Goal: Transaction & Acquisition: Obtain resource

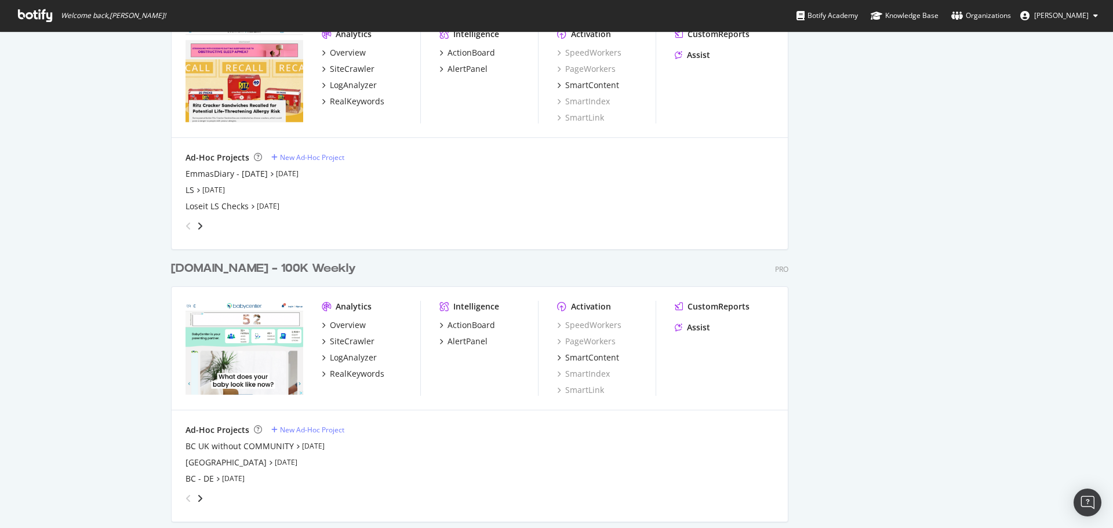
scroll to position [1718, 0]
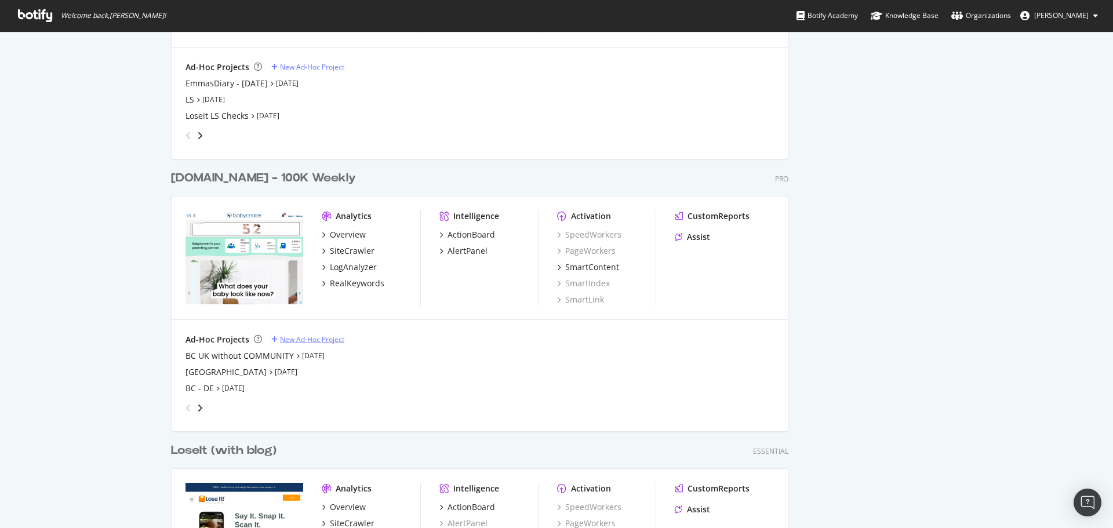
click at [300, 343] on div "New Ad-Hoc Project" at bounding box center [312, 340] width 64 height 10
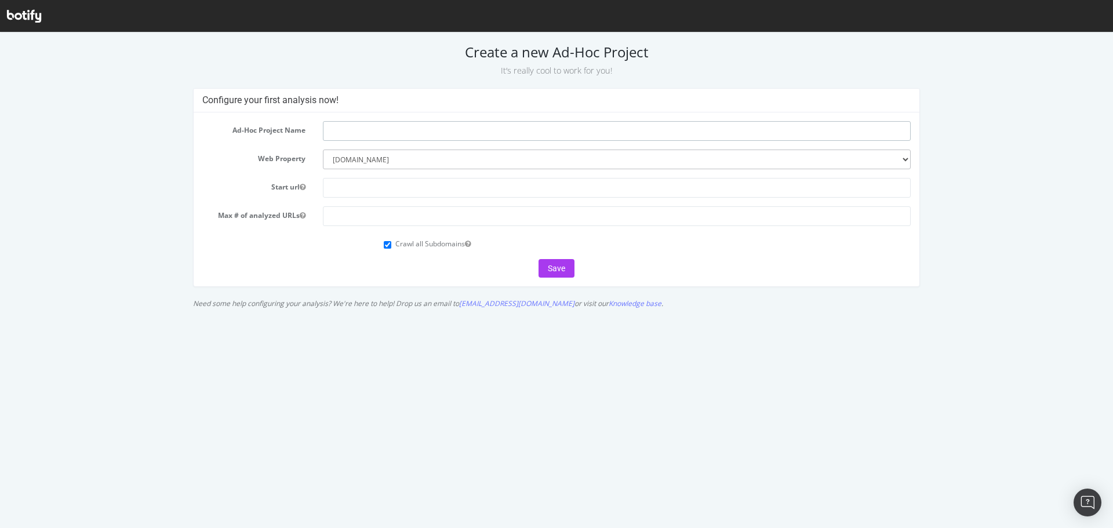
click at [367, 133] on input "text" at bounding box center [617, 131] width 588 height 20
paste input "[URL][DOMAIN_NAME][MEDICAL_DATA]"
type input "[URL][DOMAIN_NAME][MEDICAL_DATA]"
paste input "[URL][DOMAIN_NAME]"
type input "[URL][DOMAIN_NAME]"
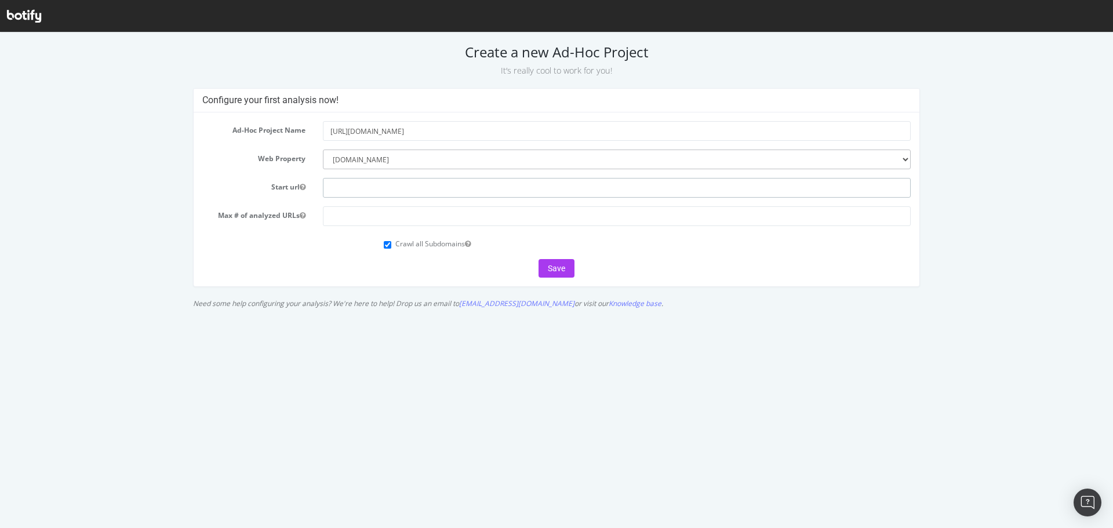
click at [361, 184] on input "text" at bounding box center [617, 188] width 588 height 20
paste input "[URL][DOMAIN_NAME]"
type input "[URL][DOMAIN_NAME]"
click at [359, 219] on input "number" at bounding box center [617, 216] width 588 height 20
type input "50000"
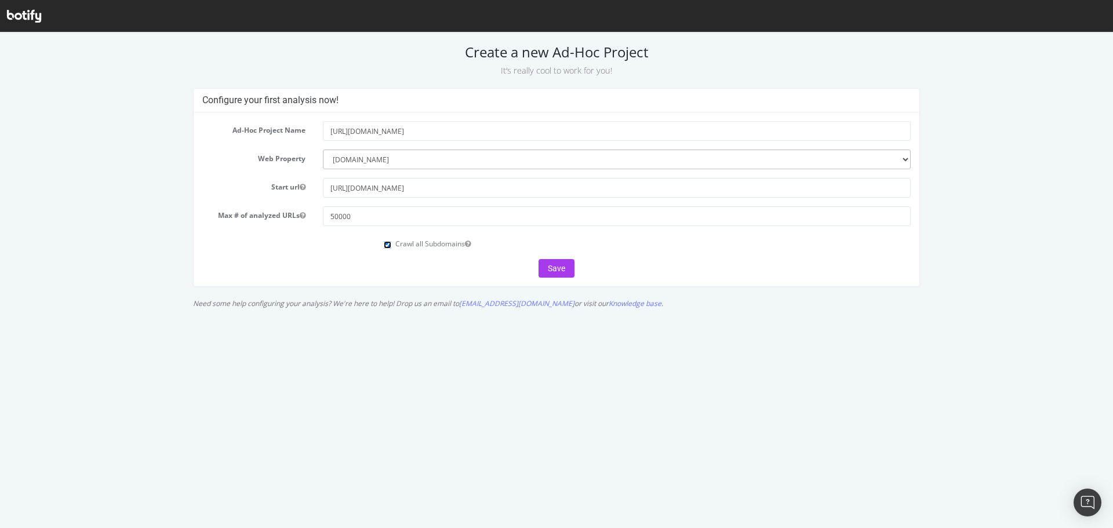
click at [389, 246] on input "Crawl all Subdomains" at bounding box center [388, 245] width 8 height 8
checkbox input "false"
click at [563, 271] on button "Save" at bounding box center [557, 268] width 36 height 19
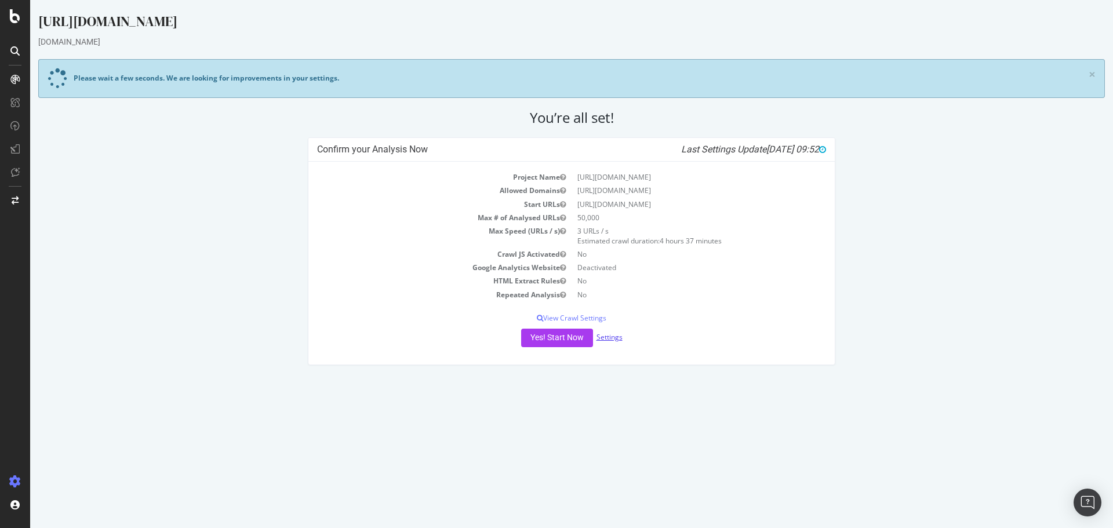
click at [615, 340] on link "Settings" at bounding box center [610, 337] width 26 height 10
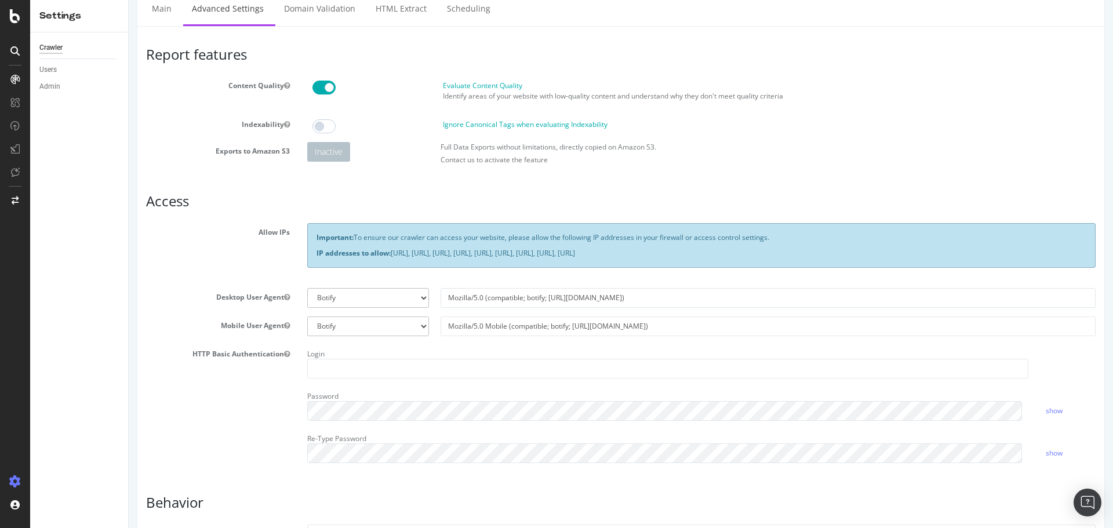
scroll to position [290, 0]
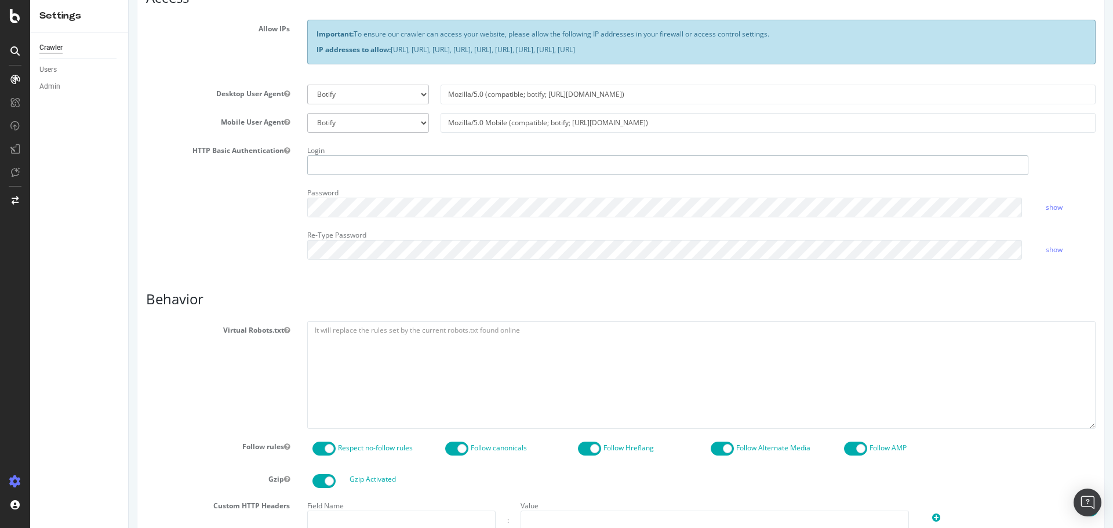
type input "krusty"
click at [365, 361] on textarea at bounding box center [701, 374] width 789 height 107
type textarea "user-agent:* allow:/groups disallow:/"
click at [188, 203] on div "HTTP Basic Authentication Login krusty Password show Re-Type Password show" at bounding box center [620, 205] width 967 height 127
click at [238, 271] on div "Report features Content Quality Evaluate Content Quality Identify areas of your…" at bounding box center [621, 294] width 950 height 902
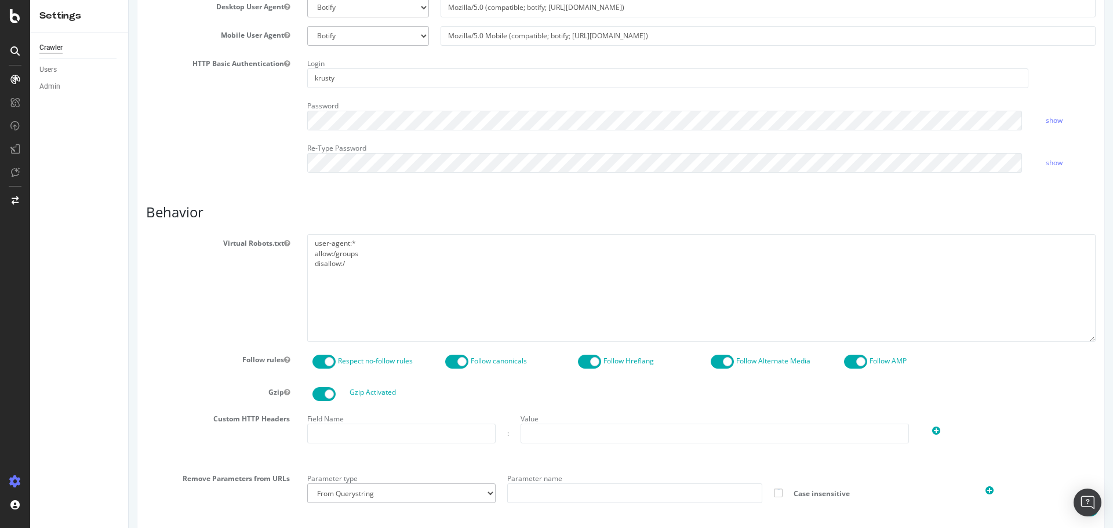
scroll to position [522, 0]
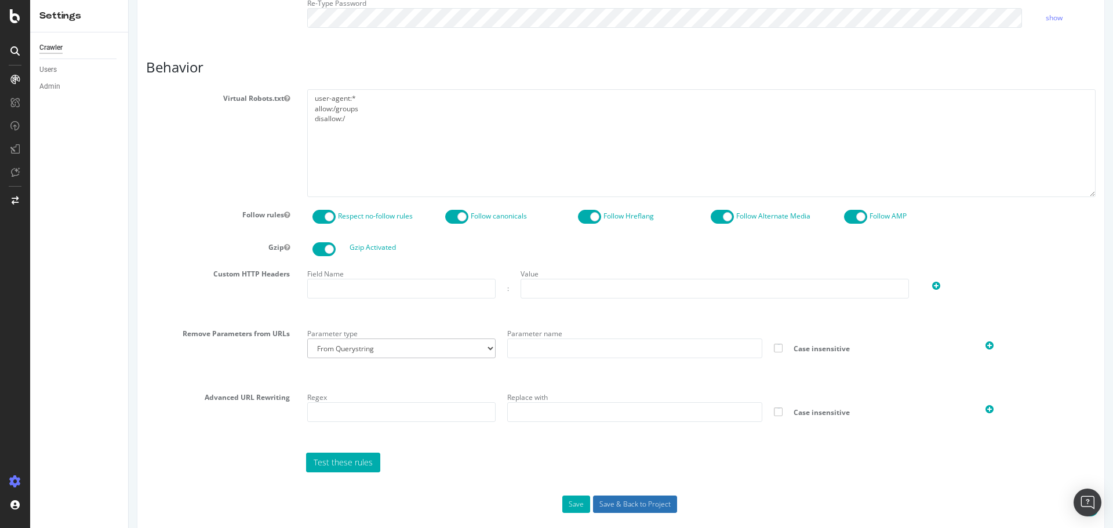
click at [632, 505] on input "Save & Back to Project" at bounding box center [635, 504] width 84 height 17
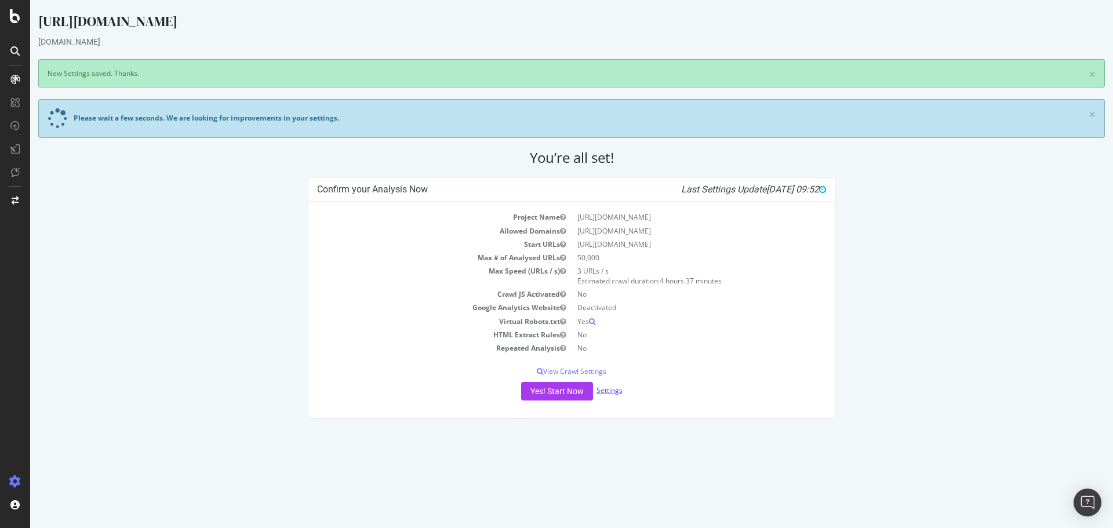
click at [618, 391] on link "Settings" at bounding box center [610, 391] width 26 height 10
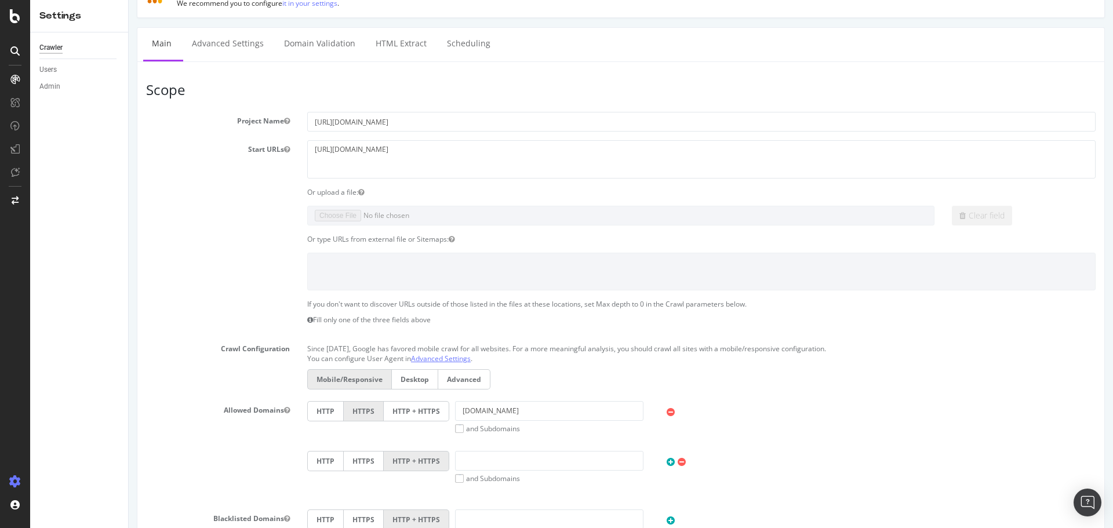
scroll to position [232, 0]
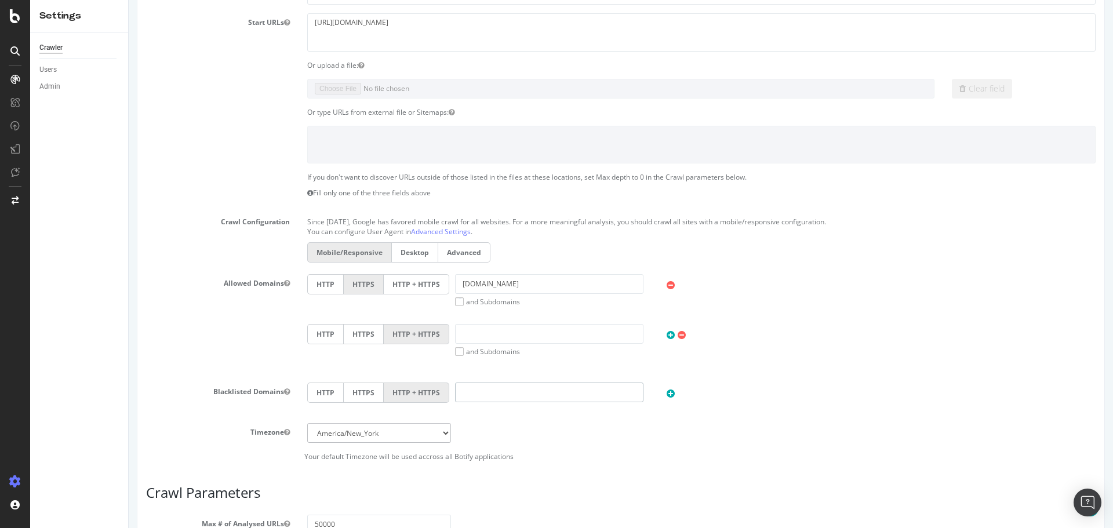
click at [481, 394] on input "text" at bounding box center [549, 393] width 188 height 20
type input "www.babycenter.com"
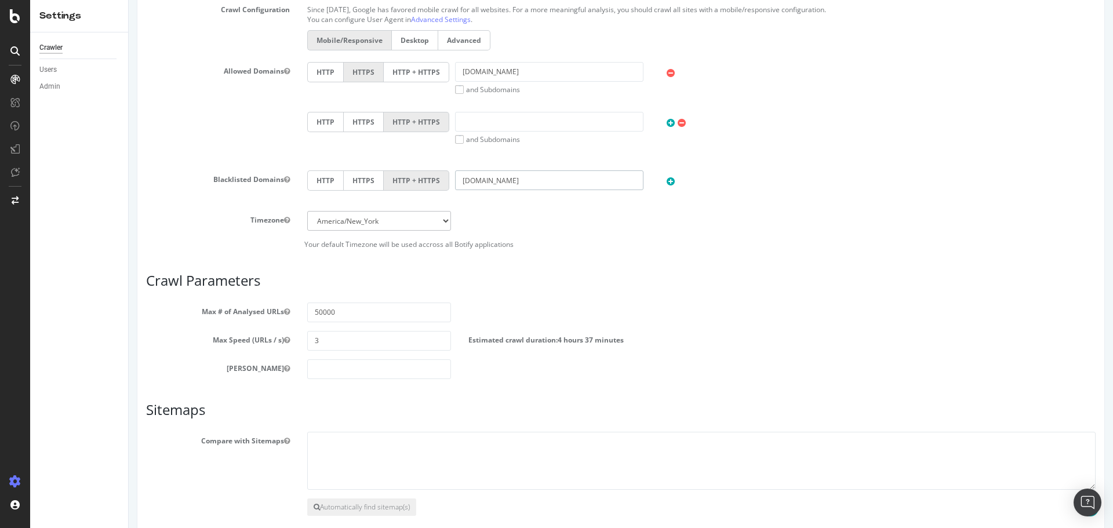
scroll to position [502, 0]
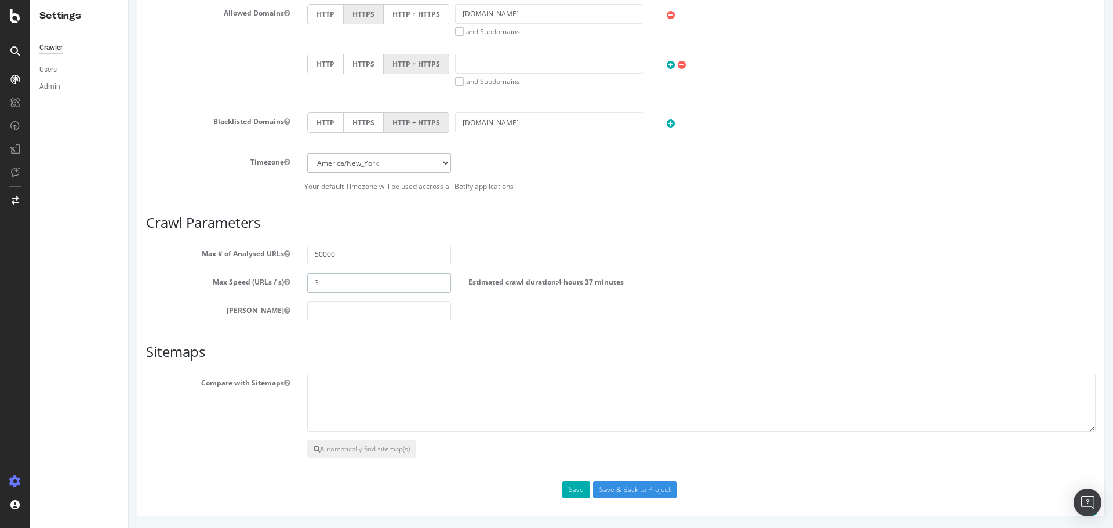
click at [277, 280] on div "Max Speed (URLs / s) 3 Estimated crawl duration: 4 hours 37 minutes" at bounding box center [620, 283] width 967 height 20
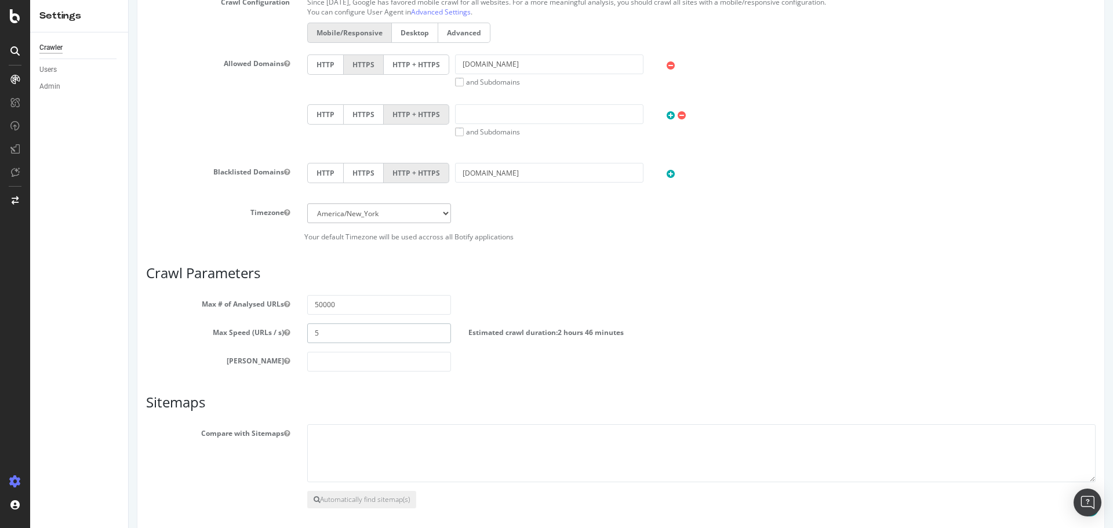
scroll to position [553, 0]
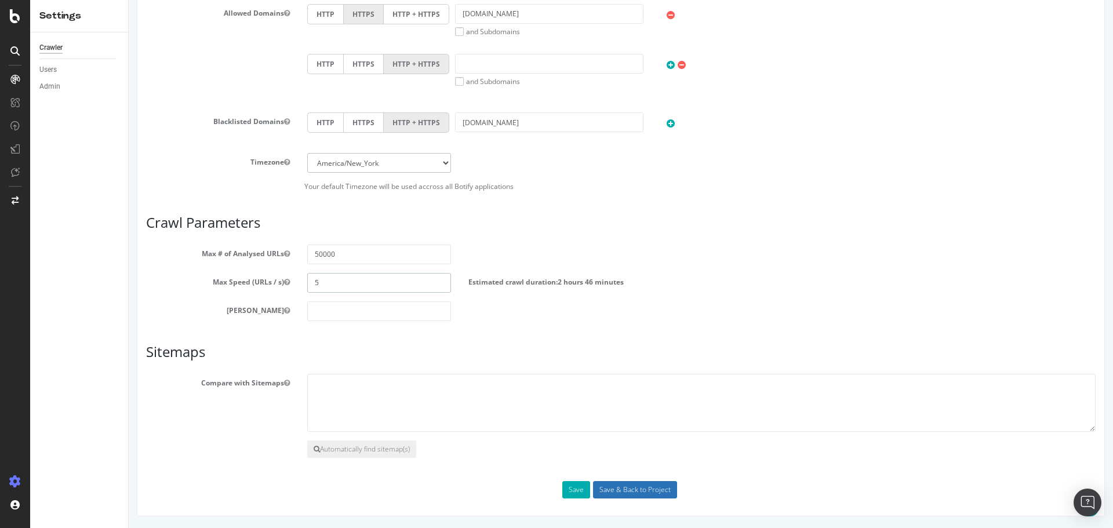
type input "5"
click at [630, 491] on input "Save & Back to Project" at bounding box center [635, 489] width 84 height 17
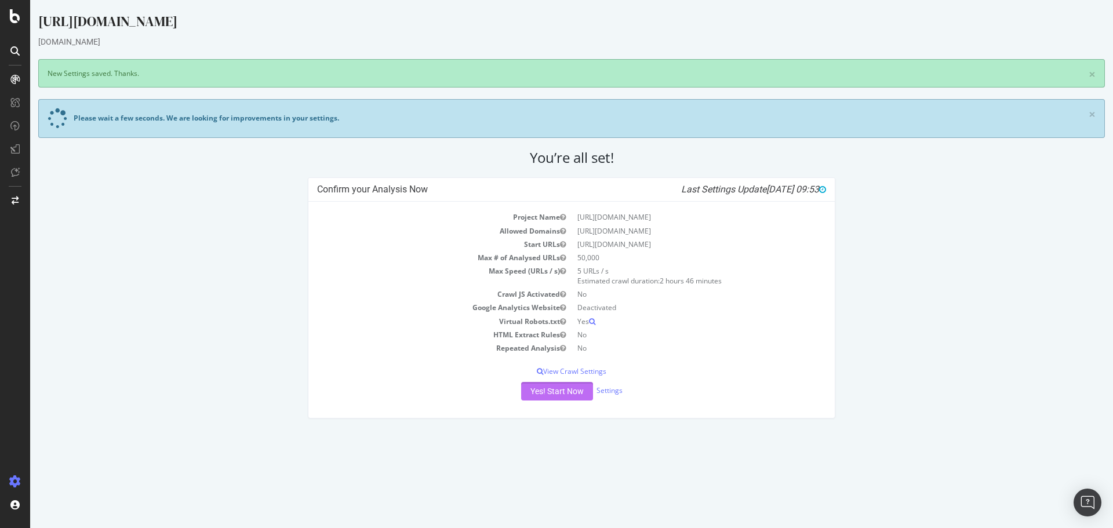
click at [566, 396] on button "Yes! Start Now" at bounding box center [557, 391] width 72 height 19
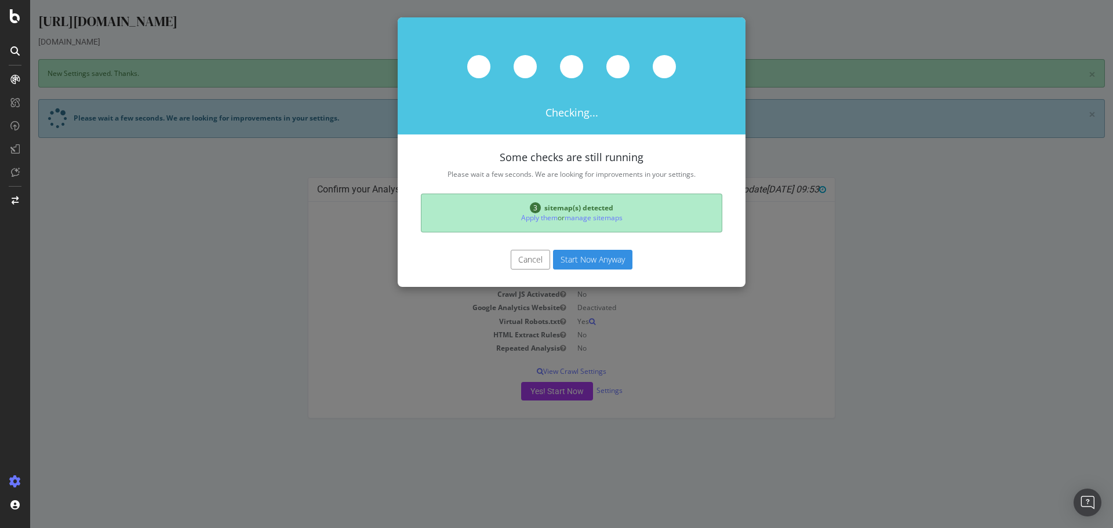
click at [590, 264] on button "Start Now Anyway" at bounding box center [592, 260] width 79 height 20
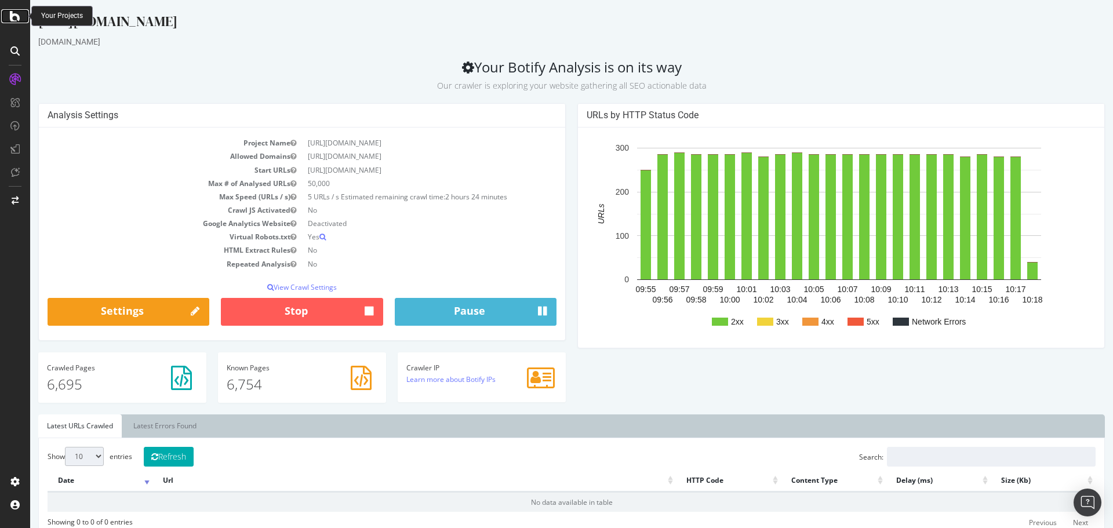
click at [10, 14] on icon at bounding box center [15, 16] width 10 height 14
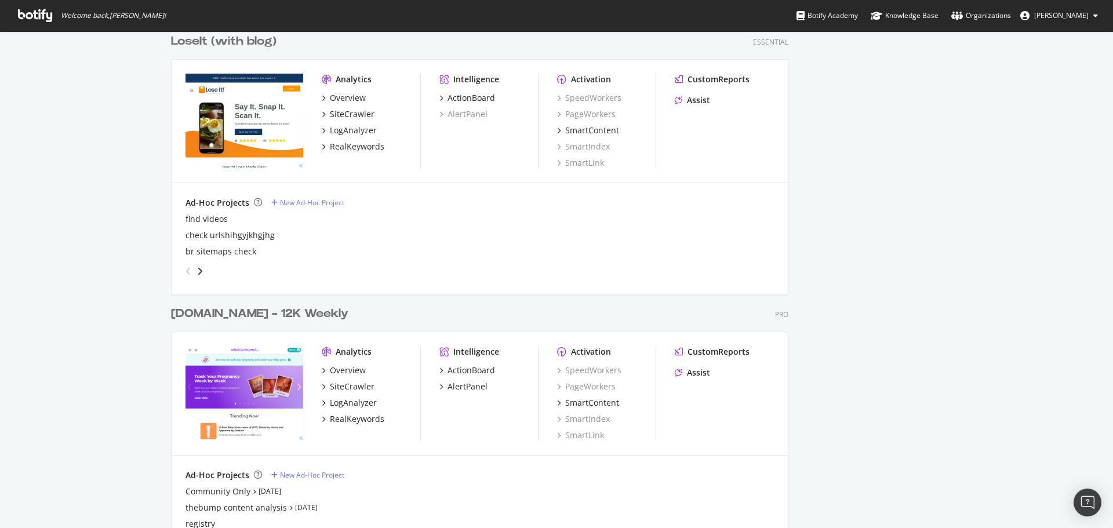
scroll to position [2146, 0]
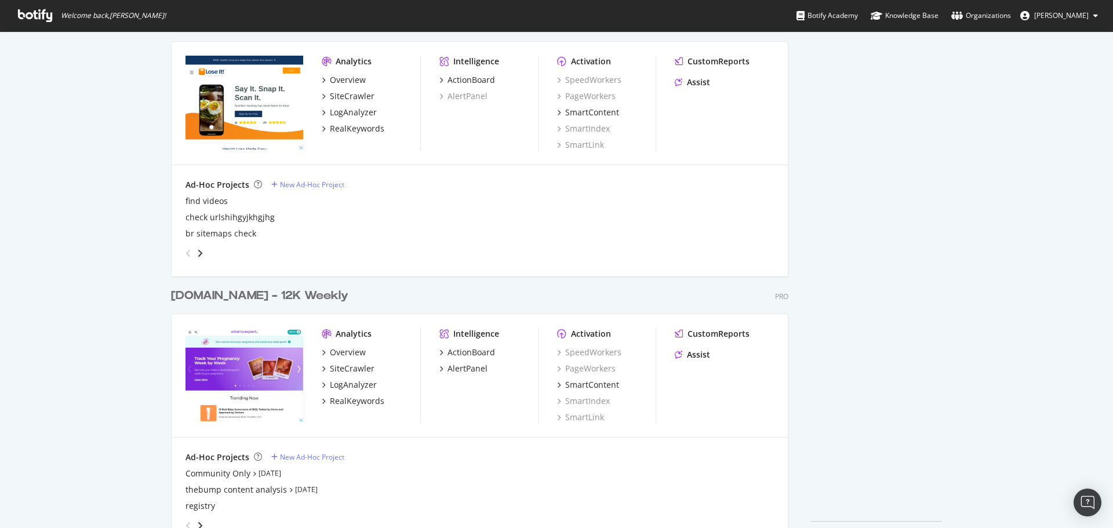
click at [256, 292] on div "whattoexpect.com - 12K Weekly" at bounding box center [259, 296] width 177 height 17
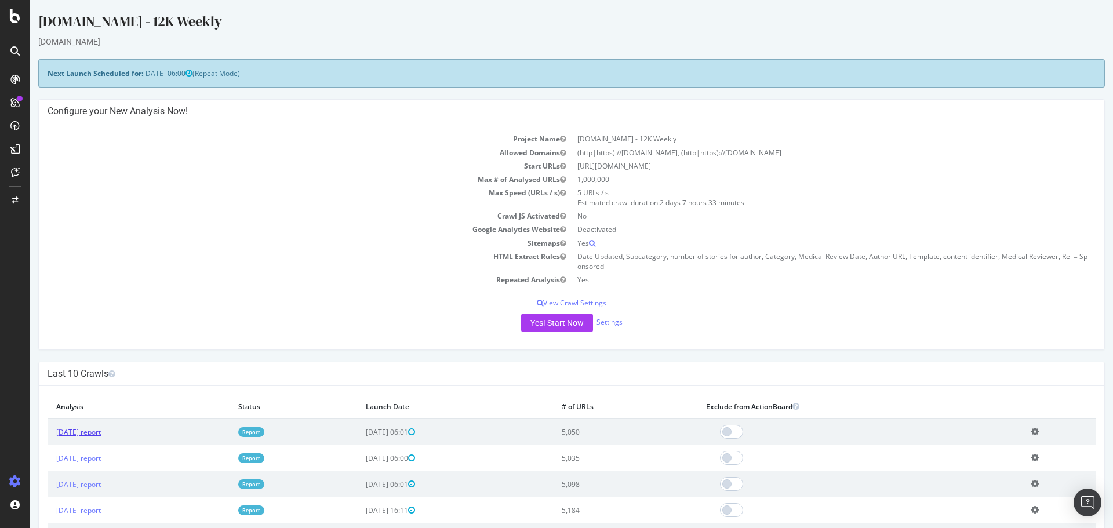
click at [101, 434] on link "2025 Sep. 19th report" at bounding box center [78, 432] width 45 height 10
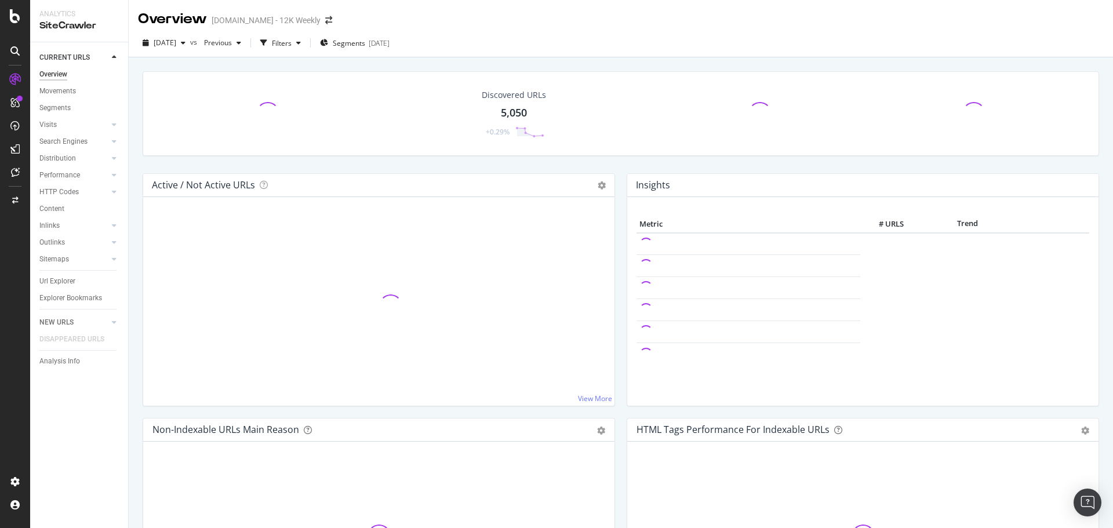
click at [509, 104] on div "Discovered URLs 5,050 +0.29%" at bounding box center [514, 114] width 88 height 60
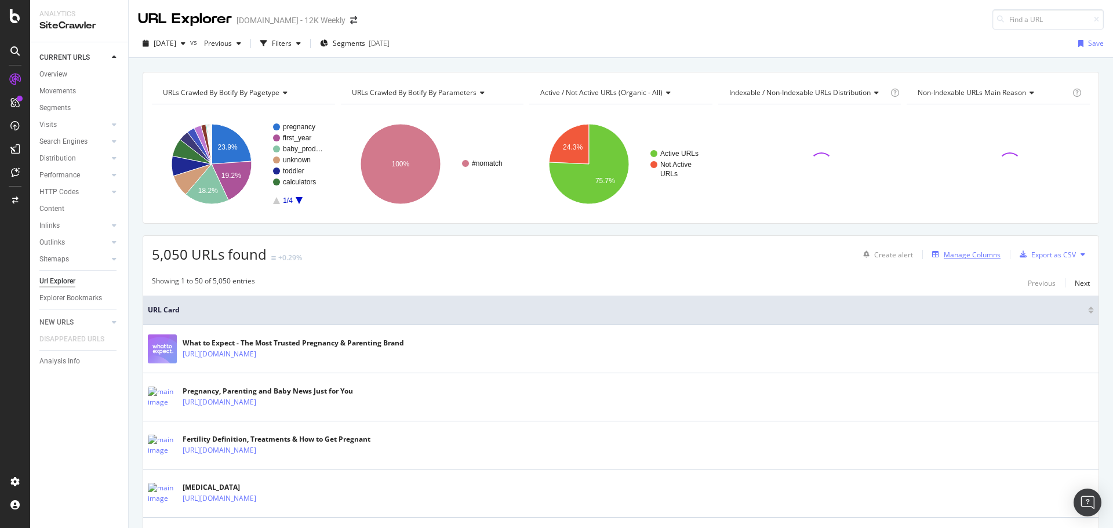
click at [961, 255] on div "Manage Columns" at bounding box center [972, 255] width 57 height 10
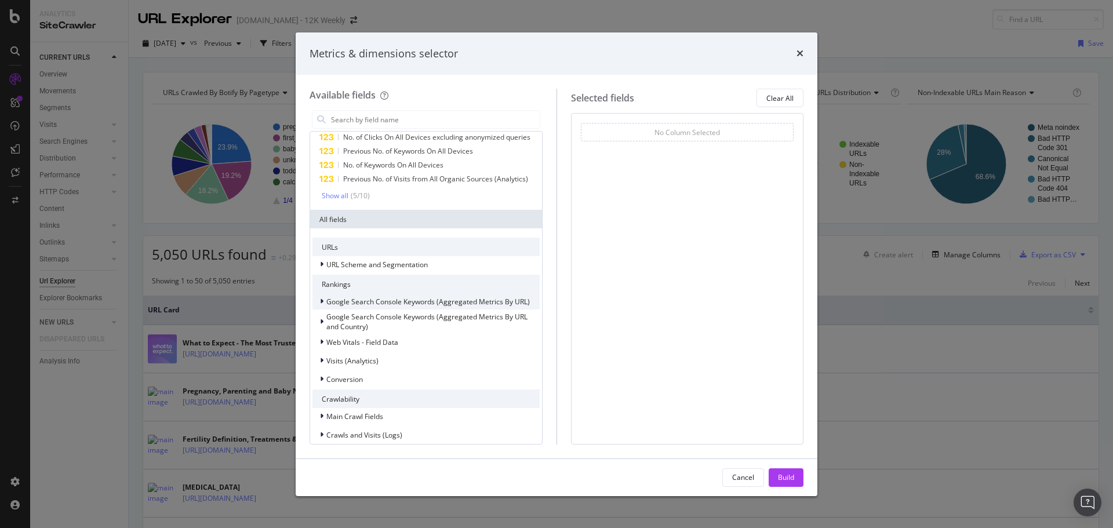
scroll to position [116, 0]
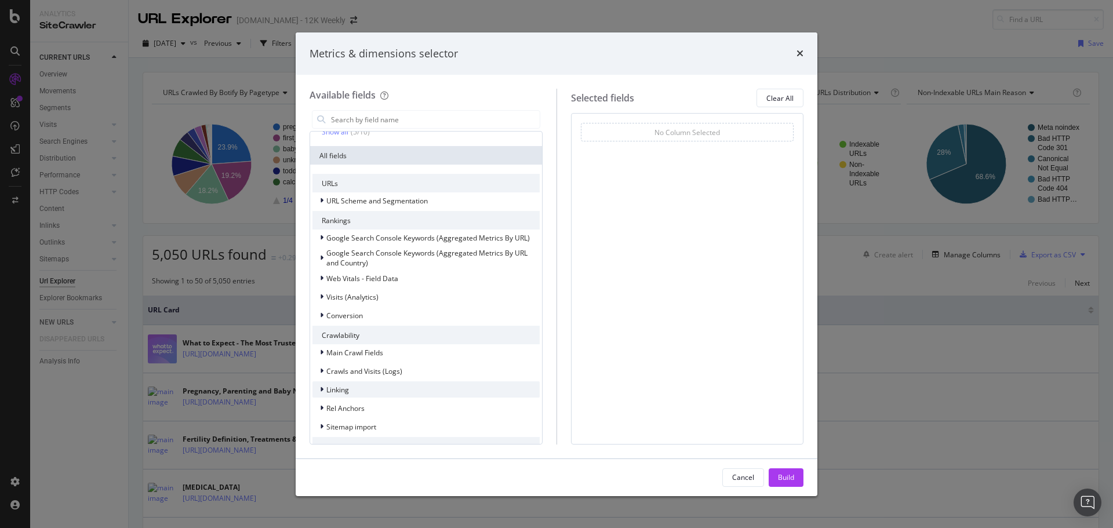
click at [400, 397] on div "Linking" at bounding box center [426, 390] width 227 height 16
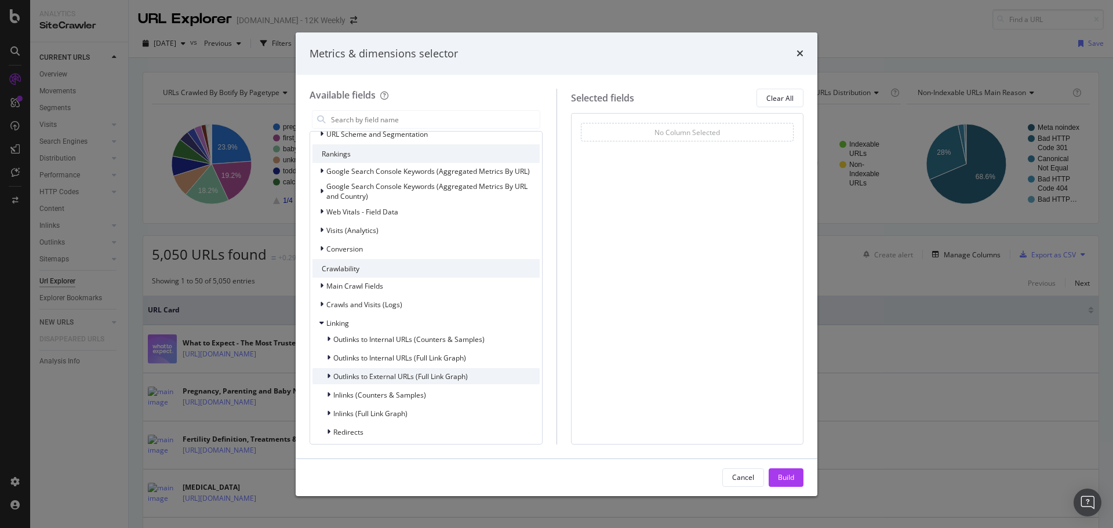
scroll to position [232, 0]
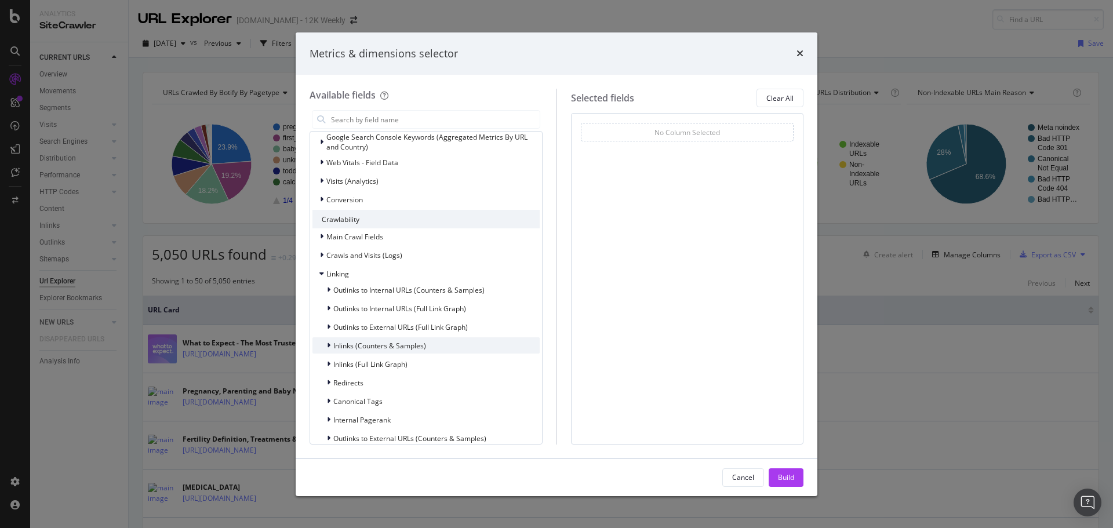
click at [398, 350] on span "Inlinks (Counters & Samples)" at bounding box center [379, 346] width 93 height 10
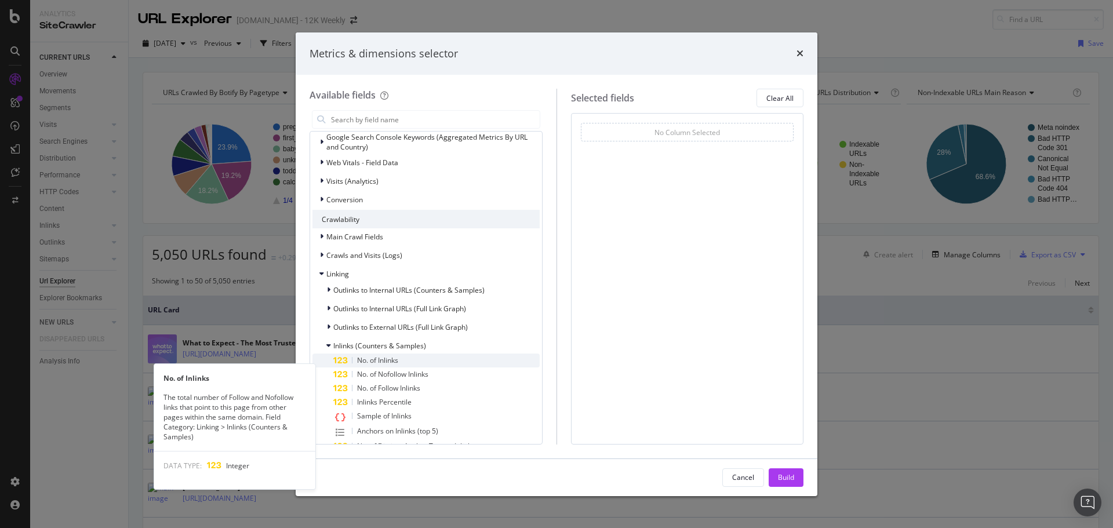
click at [395, 365] on span "No. of Inlinks" at bounding box center [377, 360] width 41 height 10
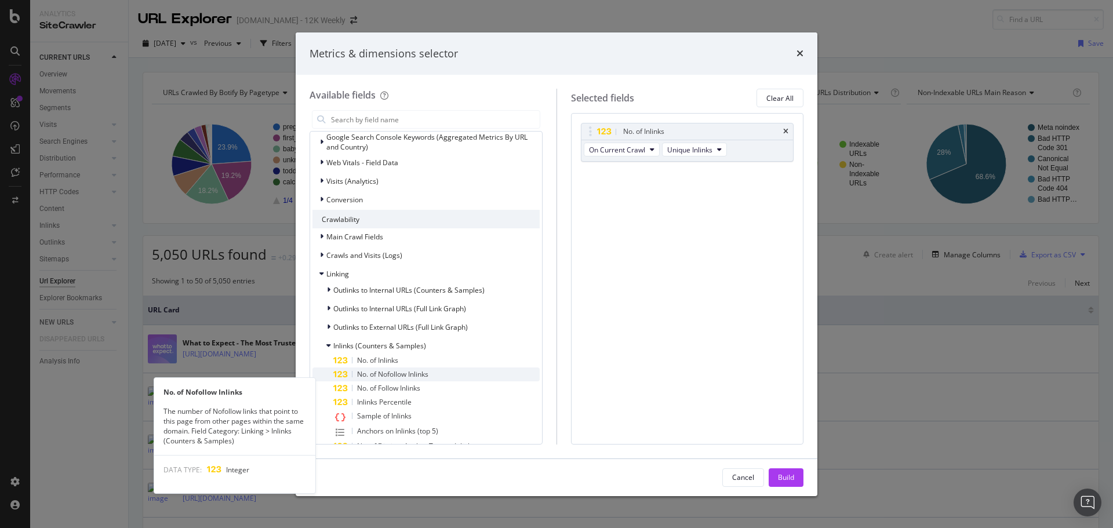
click at [416, 379] on span "No. of Nofollow Inlinks" at bounding box center [392, 374] width 71 height 10
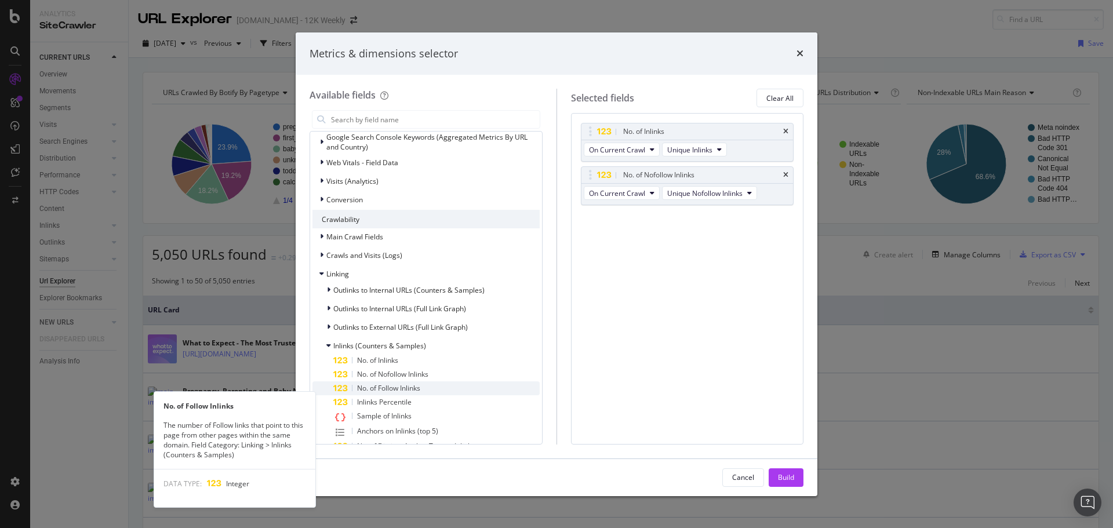
click at [415, 393] on span "No. of Follow Inlinks" at bounding box center [388, 388] width 63 height 10
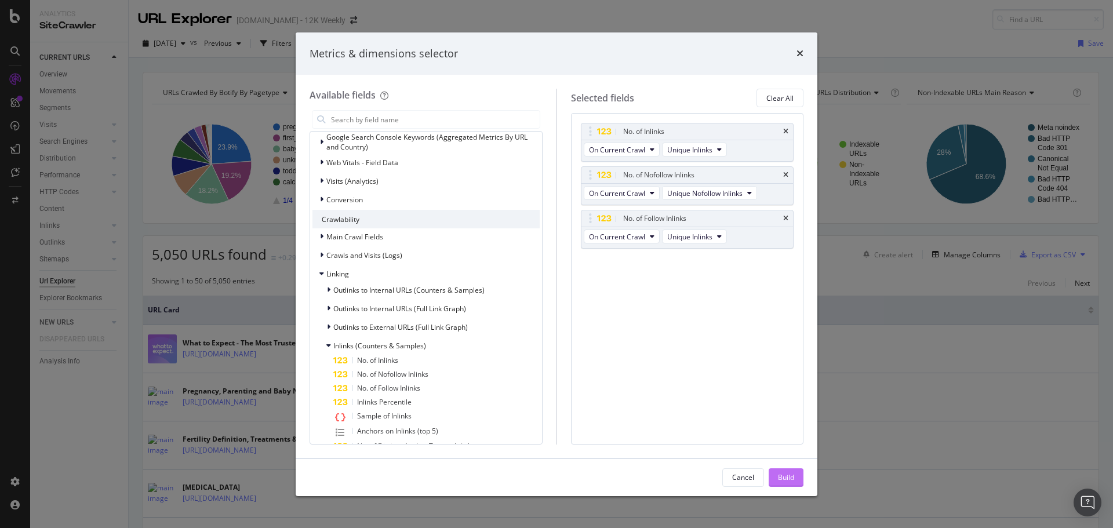
click at [789, 476] on div "Build" at bounding box center [786, 478] width 16 height 10
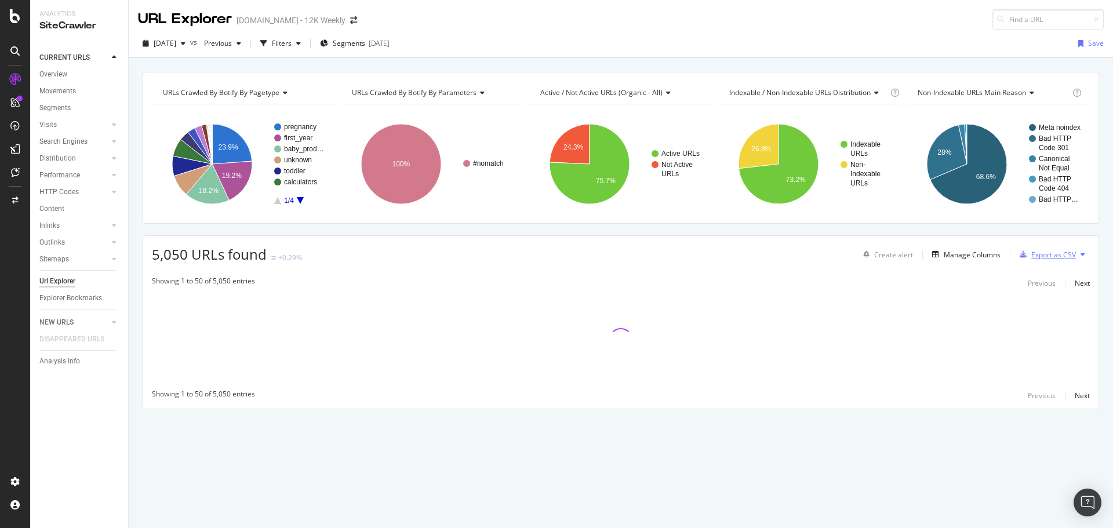
click at [1057, 256] on div "Export as CSV" at bounding box center [1054, 255] width 45 height 10
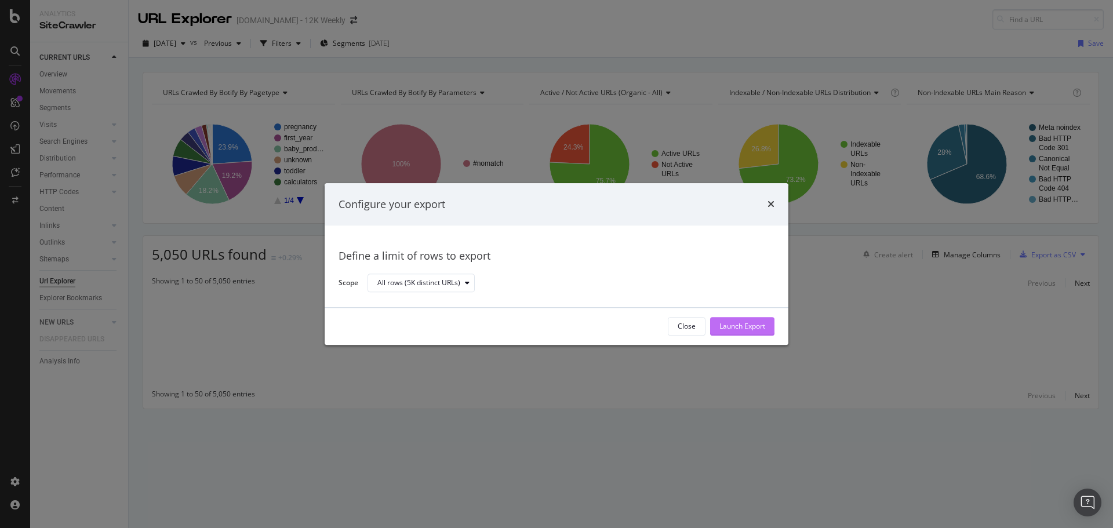
click at [739, 333] on div "Launch Export" at bounding box center [743, 326] width 46 height 17
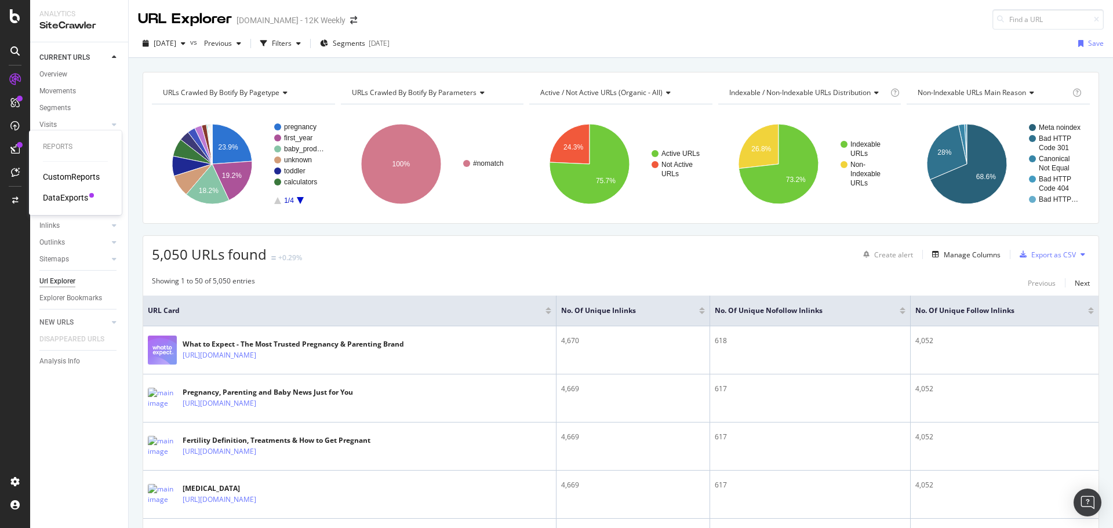
click at [67, 194] on div "DataExports" at bounding box center [65, 198] width 45 height 12
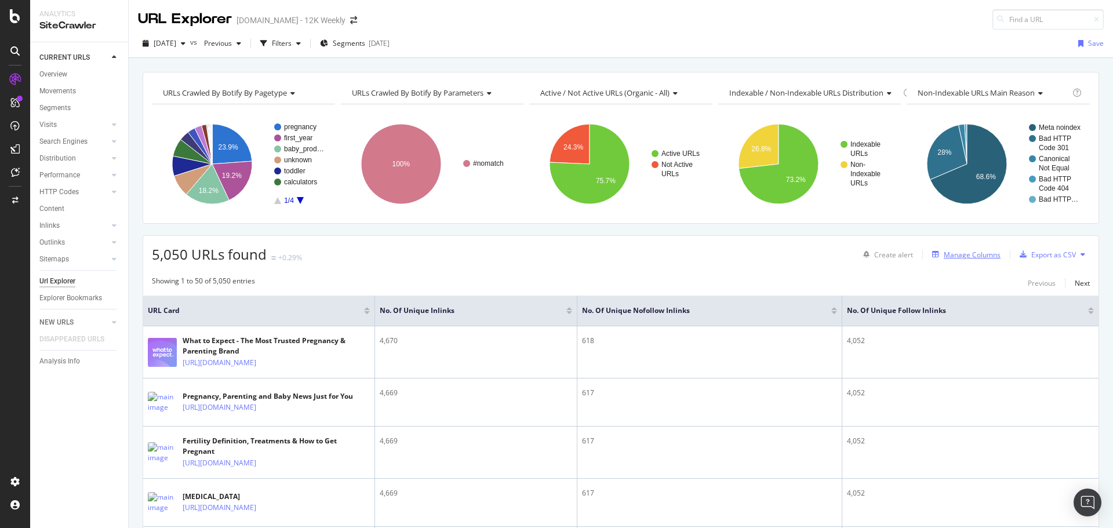
click at [962, 259] on div "Manage Columns" at bounding box center [972, 255] width 57 height 10
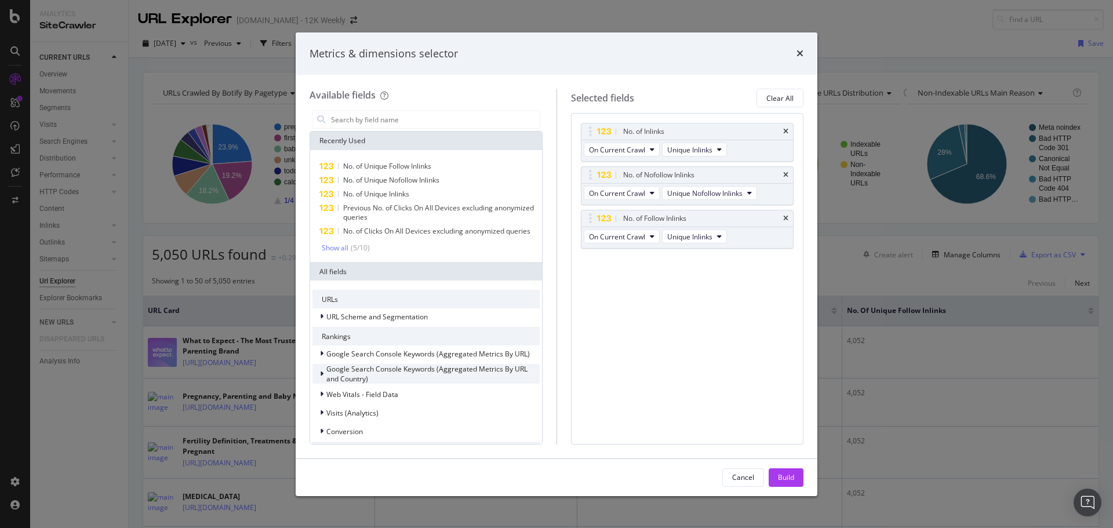
scroll to position [174, 0]
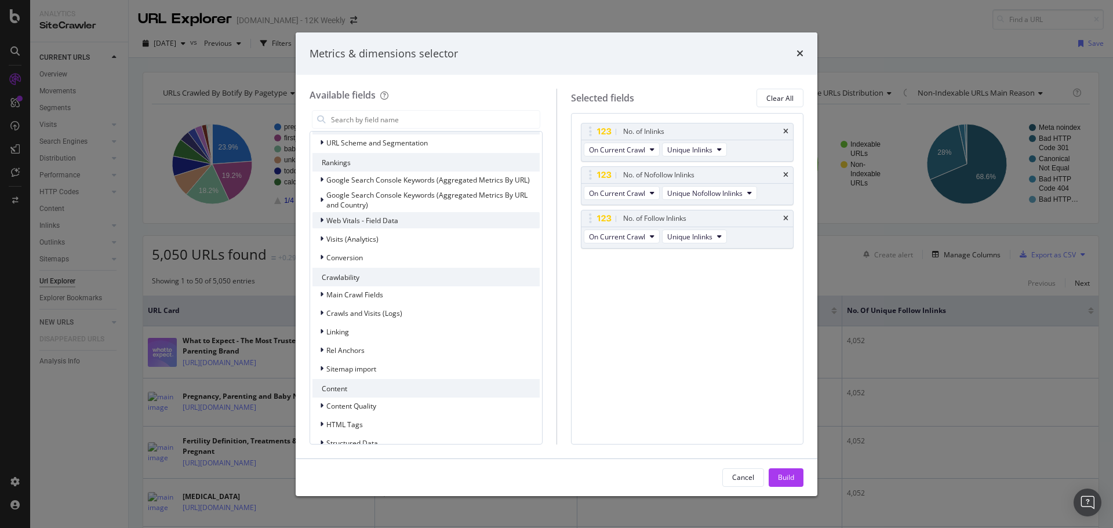
click at [354, 226] on span "Web Vitals - Field Data" at bounding box center [362, 221] width 72 height 10
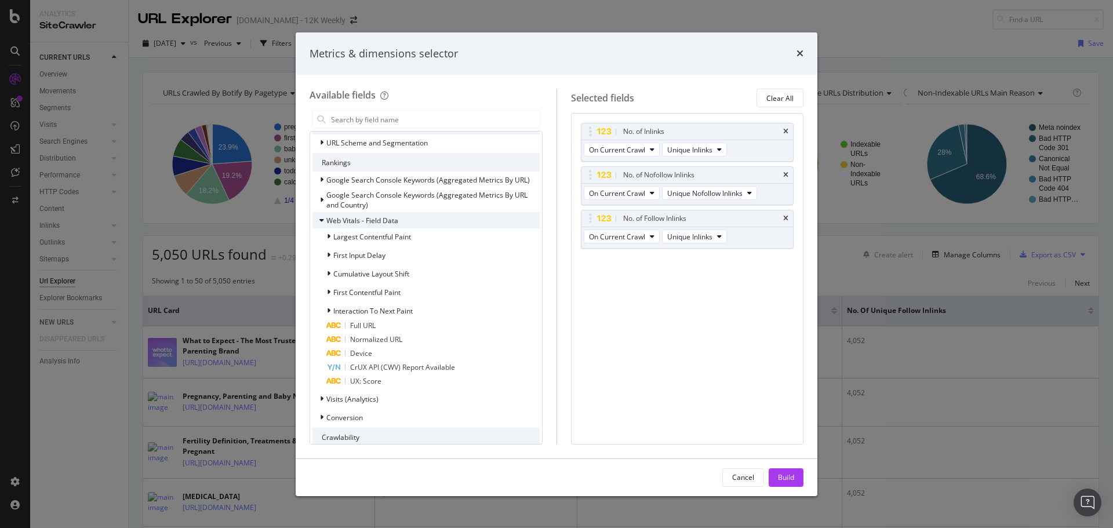
click at [353, 226] on span "Web Vitals - Field Data" at bounding box center [362, 221] width 72 height 10
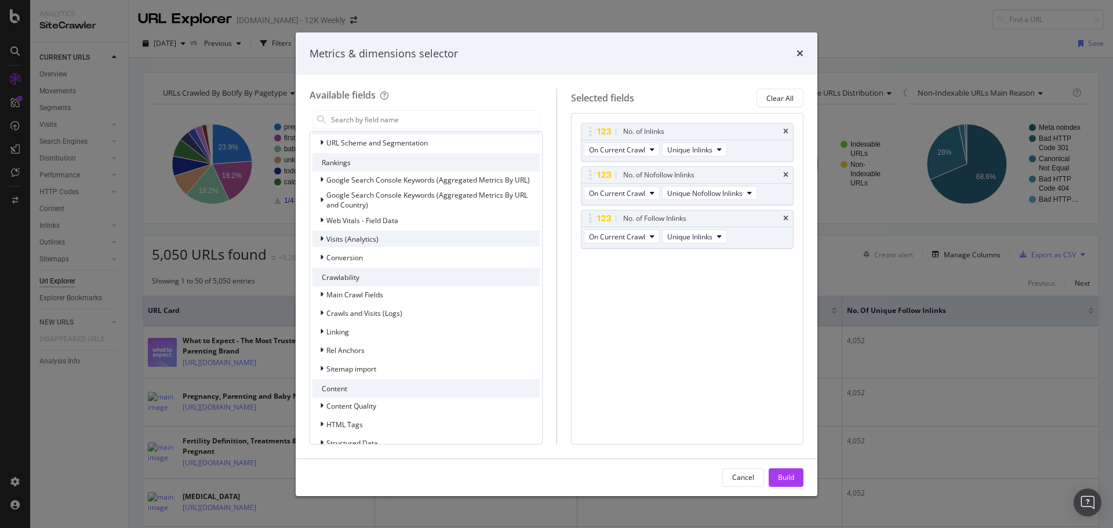
click at [342, 244] on span "Visits (Analytics)" at bounding box center [352, 239] width 52 height 10
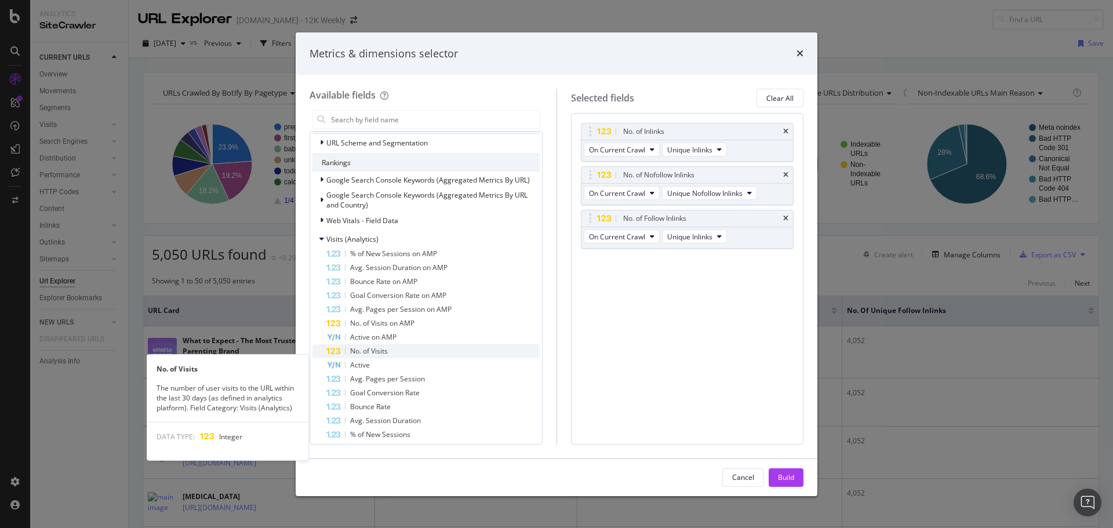
click at [377, 356] on span "No. of Visits" at bounding box center [369, 351] width 38 height 10
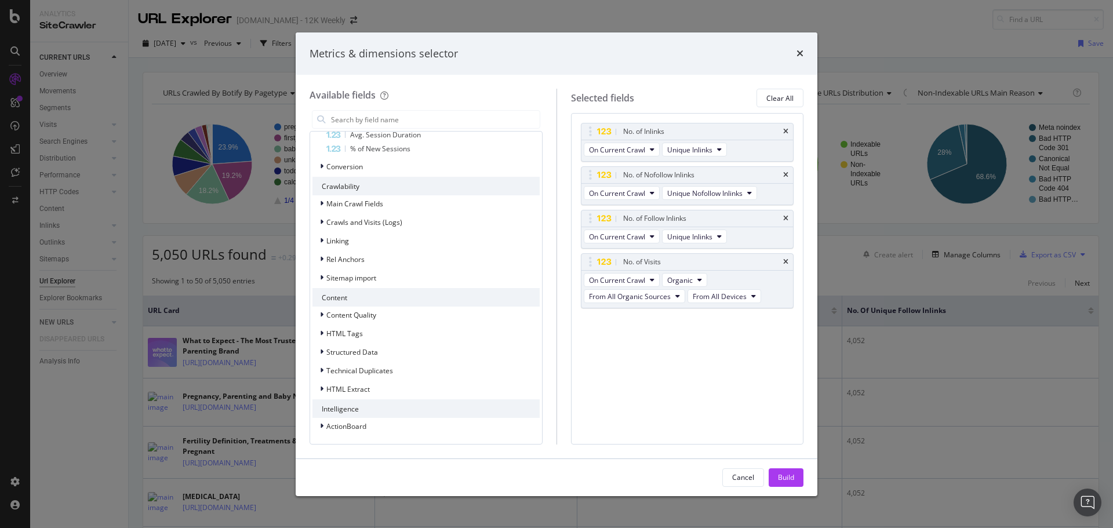
scroll to position [237, 0]
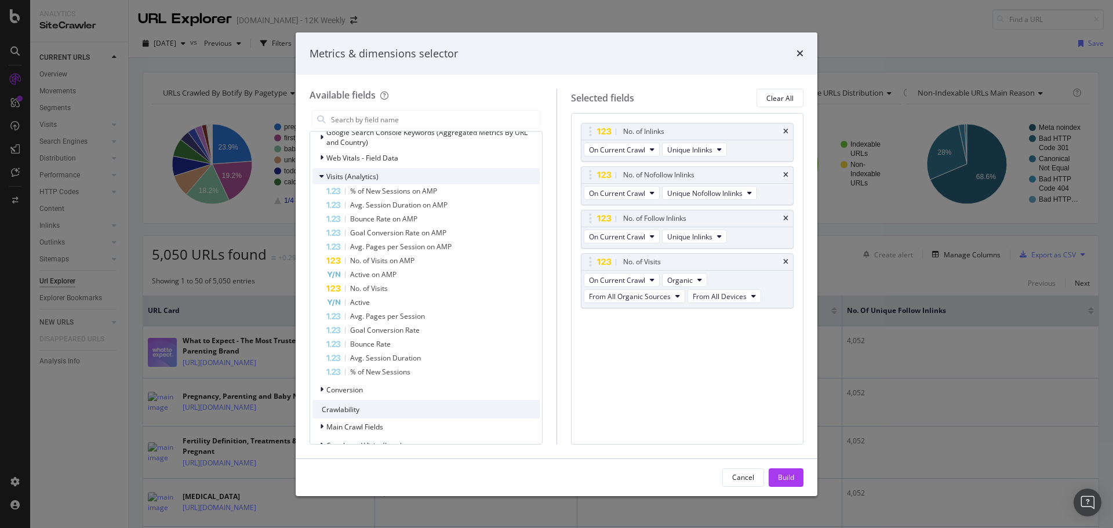
click at [324, 182] on div "modal" at bounding box center [323, 176] width 7 height 12
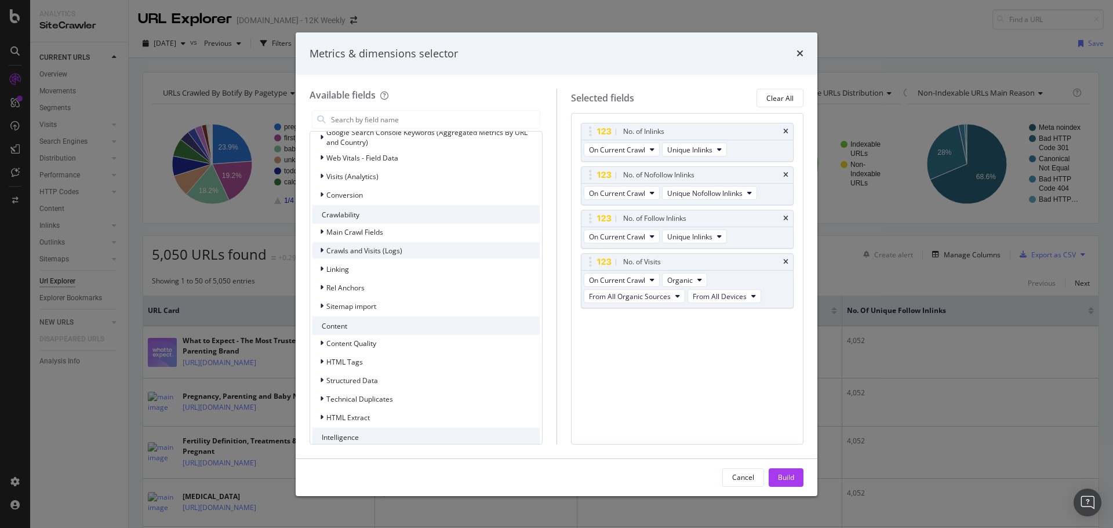
scroll to position [179, 0]
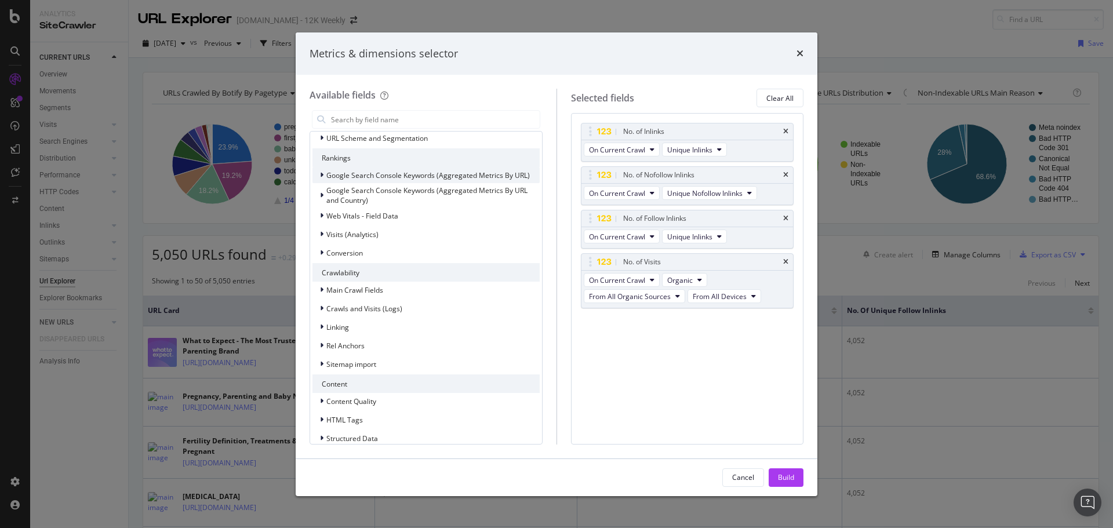
click at [331, 180] on span "Google Search Console Keywords (Aggregated Metrics By URL)" at bounding box center [428, 175] width 204 height 10
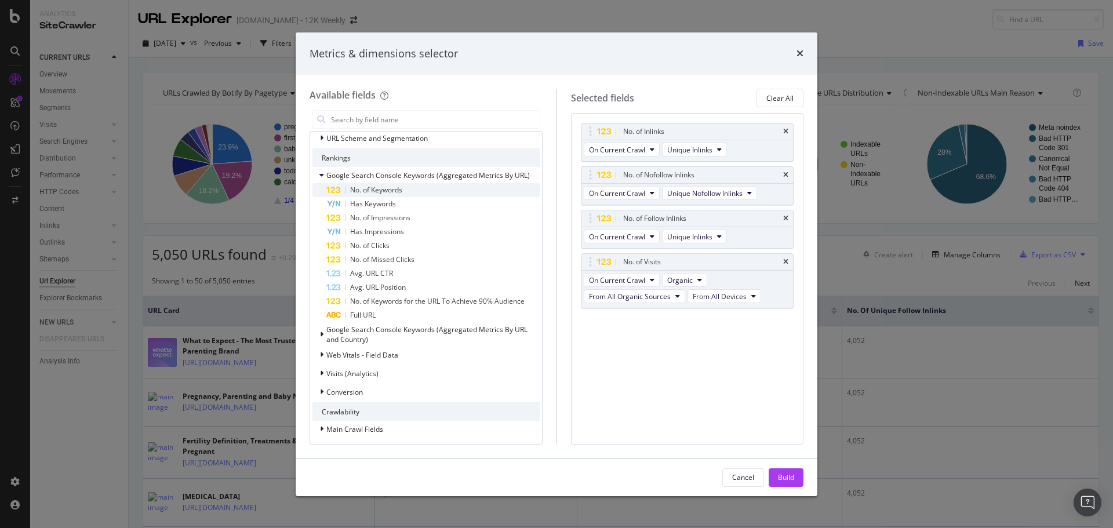
click at [364, 195] on span "No. of Keywords" at bounding box center [376, 190] width 52 height 10
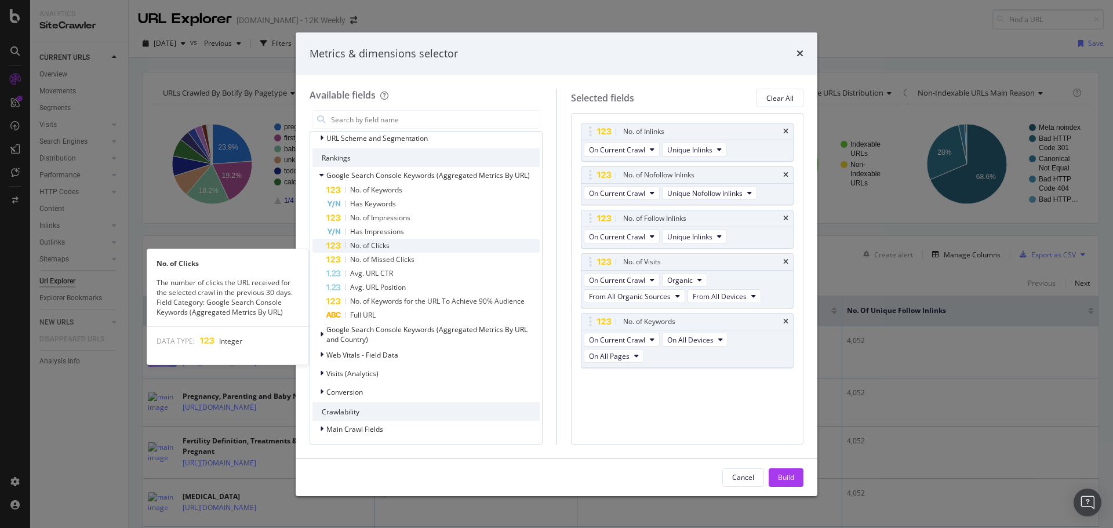
click at [369, 251] on span "No. of Clicks" at bounding box center [369, 246] width 39 height 10
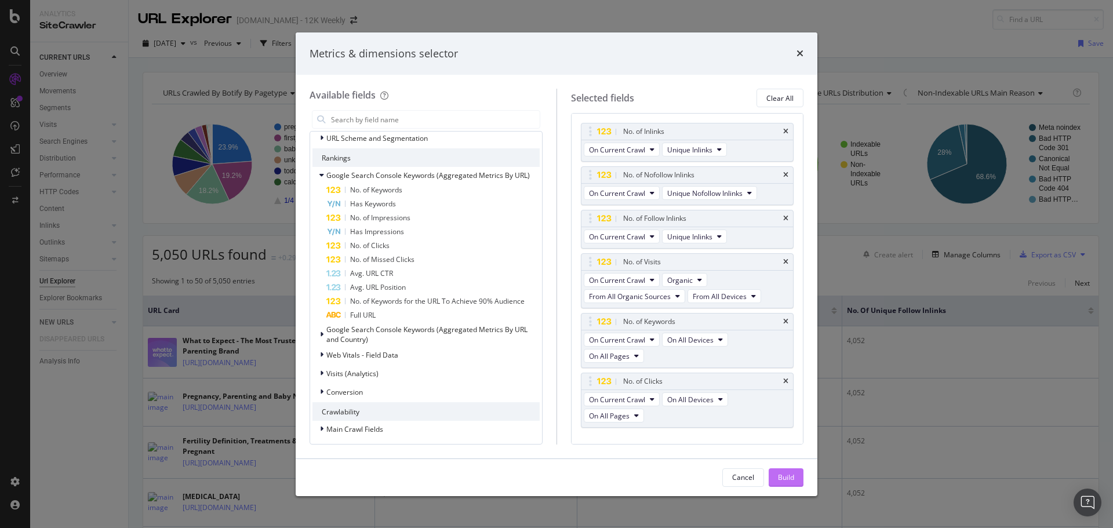
click at [785, 477] on div "Build" at bounding box center [786, 478] width 16 height 10
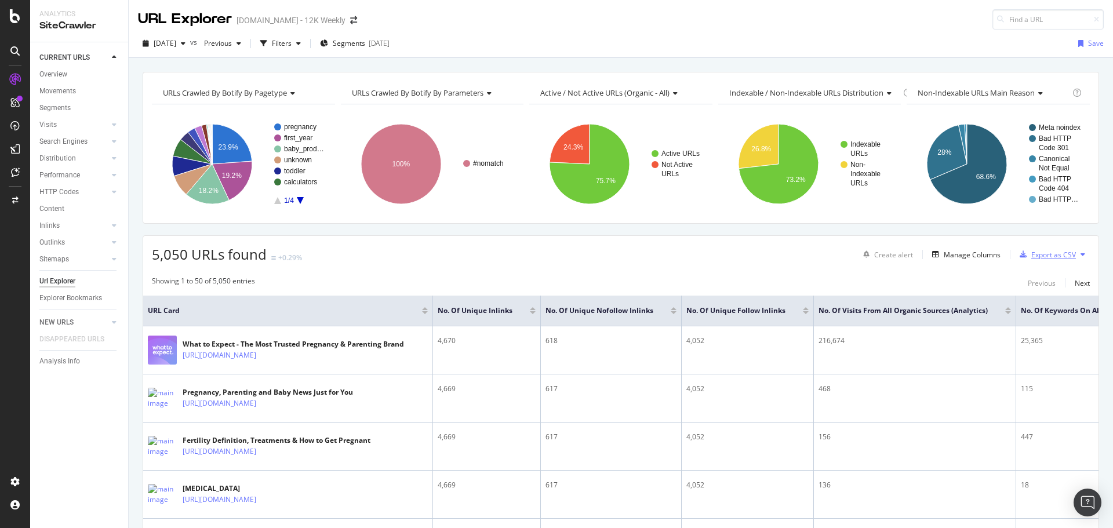
click at [1042, 257] on div "Export as CSV" at bounding box center [1054, 255] width 45 height 10
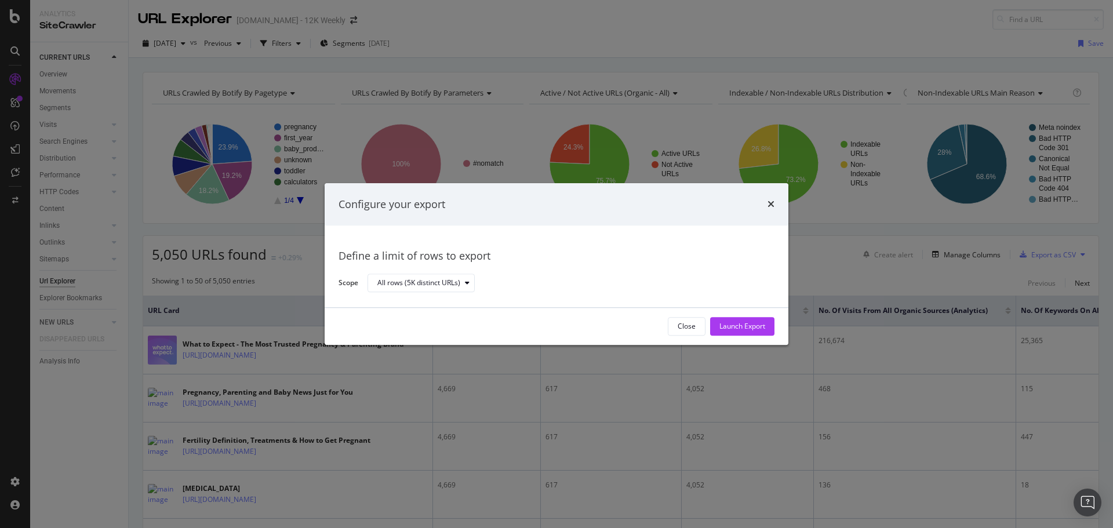
click at [757, 326] on div "Launch Export" at bounding box center [743, 327] width 46 height 10
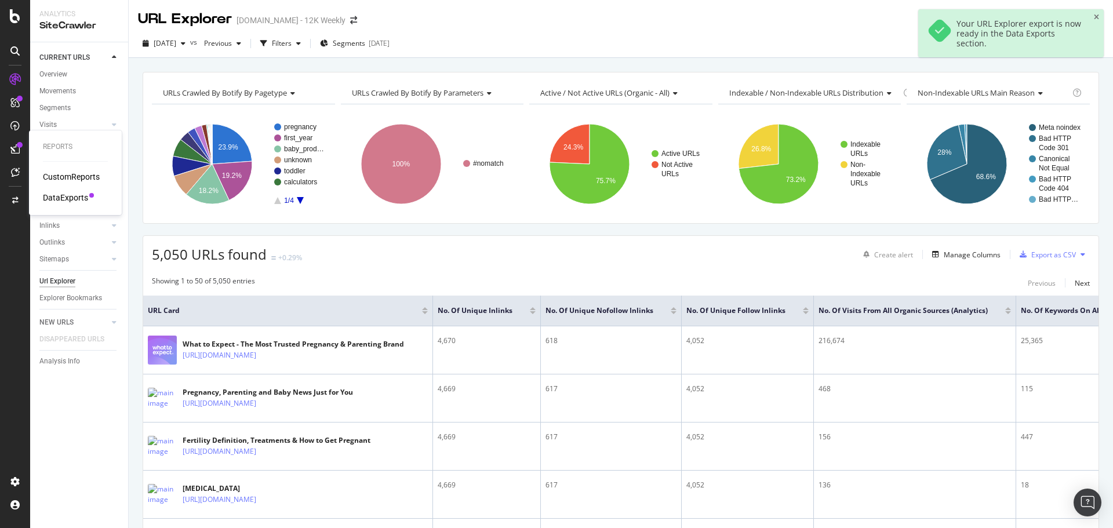
click at [52, 197] on div "DataExports" at bounding box center [65, 198] width 45 height 12
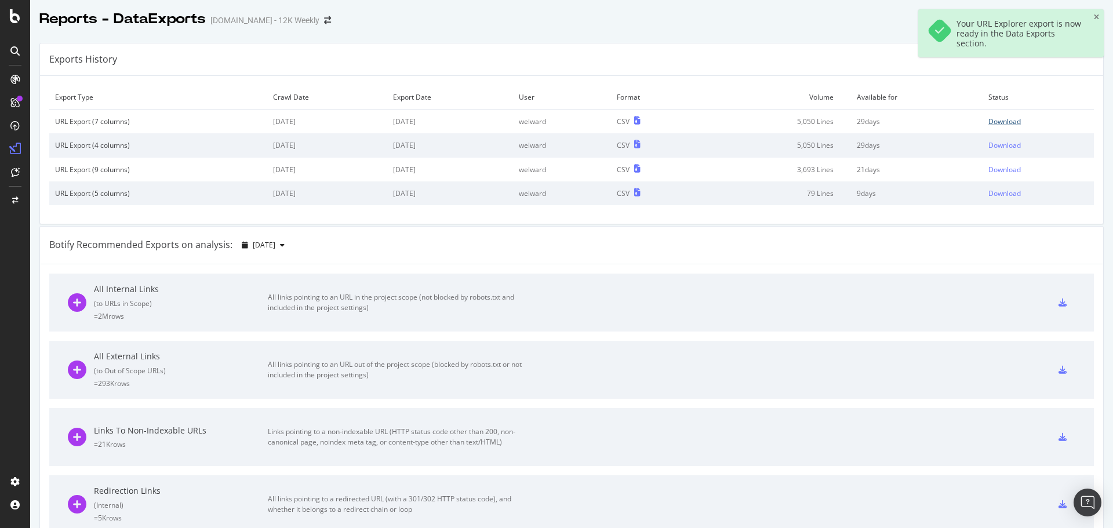
click at [989, 124] on div "Download" at bounding box center [1005, 122] width 32 height 10
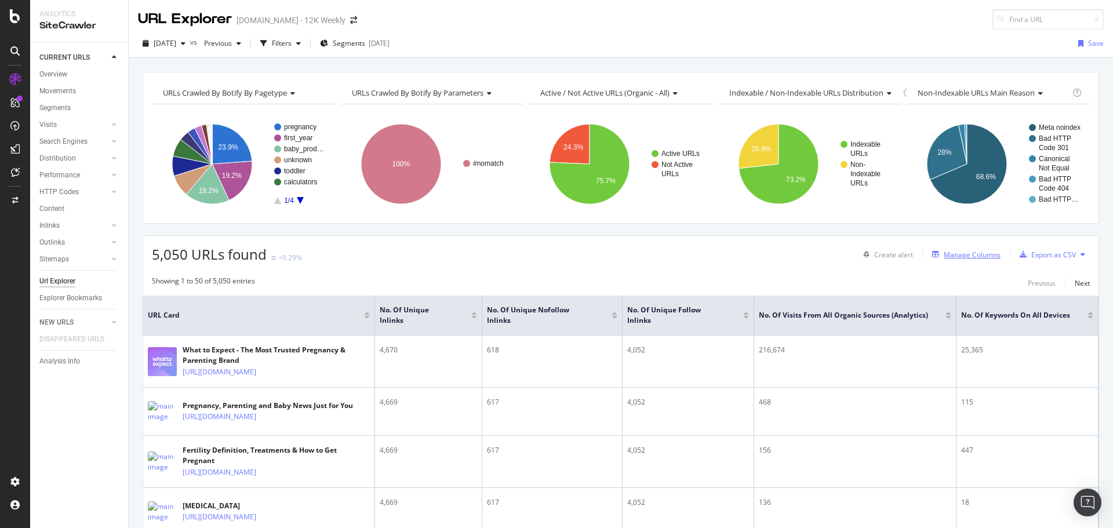
click at [977, 255] on div "Manage Columns" at bounding box center [972, 255] width 57 height 10
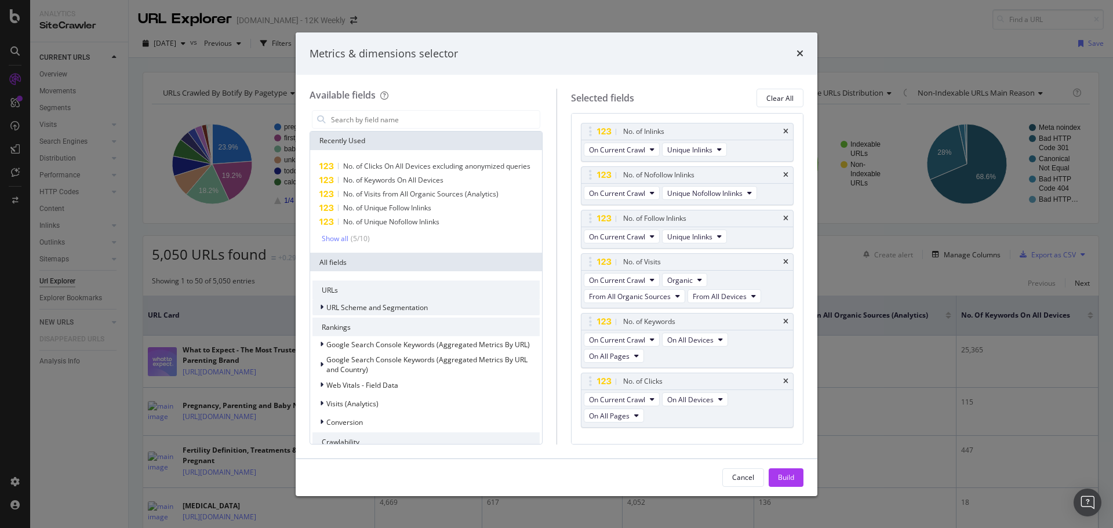
click at [378, 313] on span "URL Scheme and Segmentation" at bounding box center [376, 308] width 101 height 10
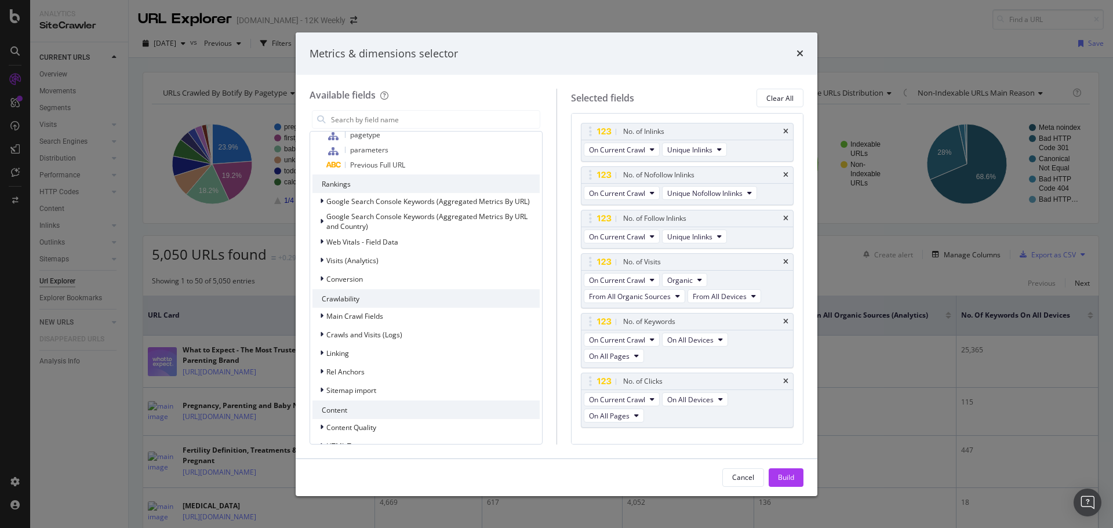
scroll to position [406, 0]
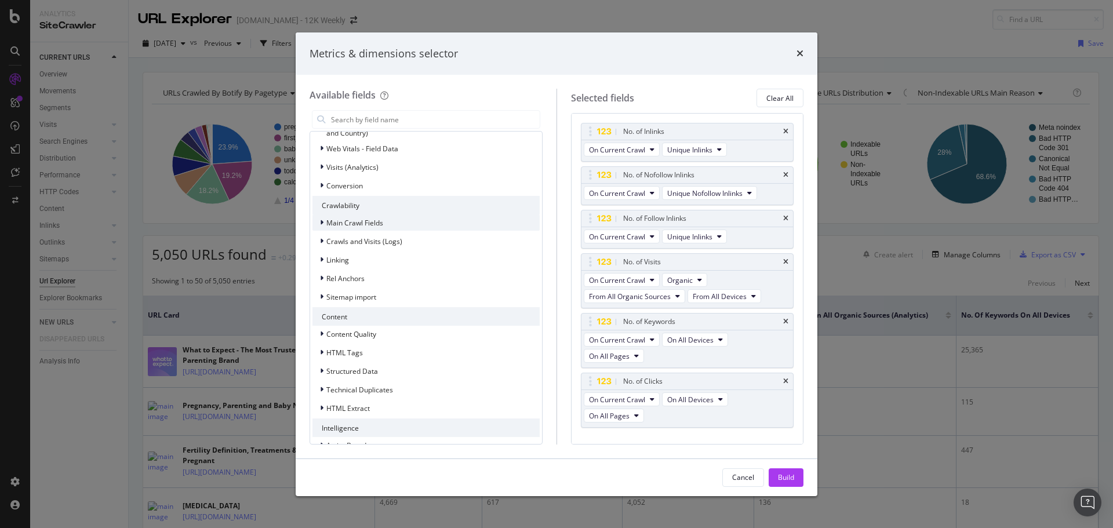
click at [359, 228] on span "Main Crawl Fields" at bounding box center [354, 223] width 57 height 10
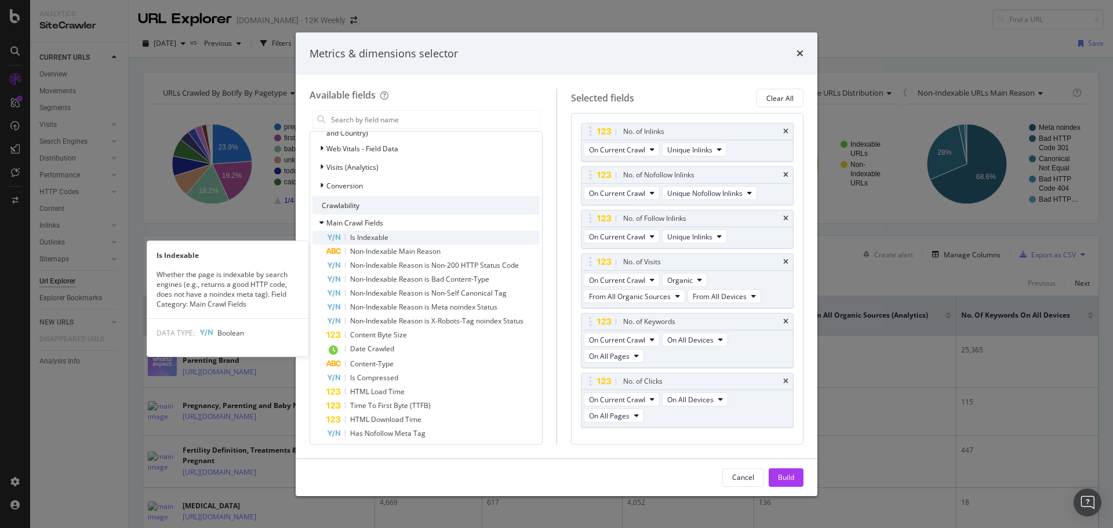
click at [369, 242] on span "Is Indexable" at bounding box center [369, 238] width 38 height 10
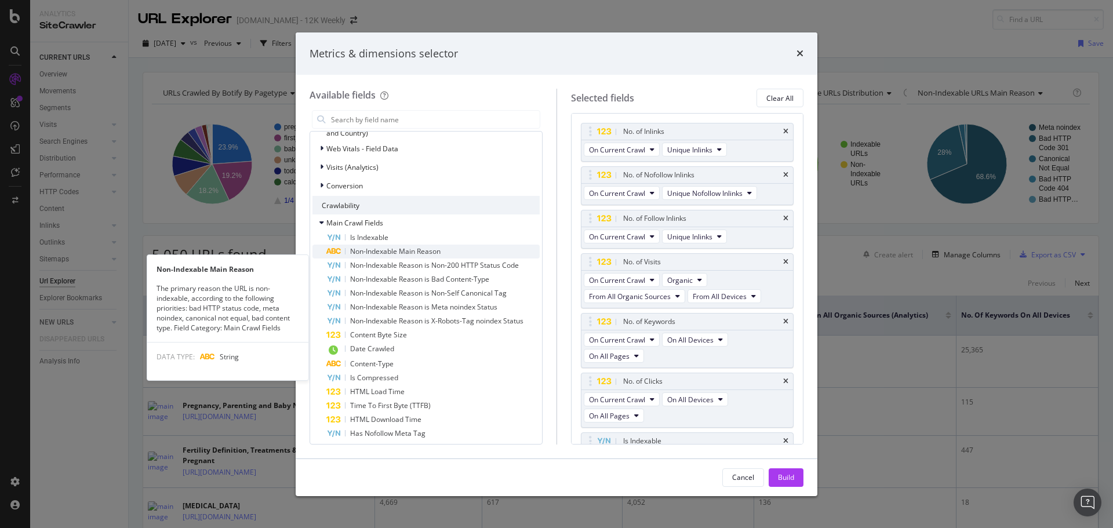
scroll to position [28, 0]
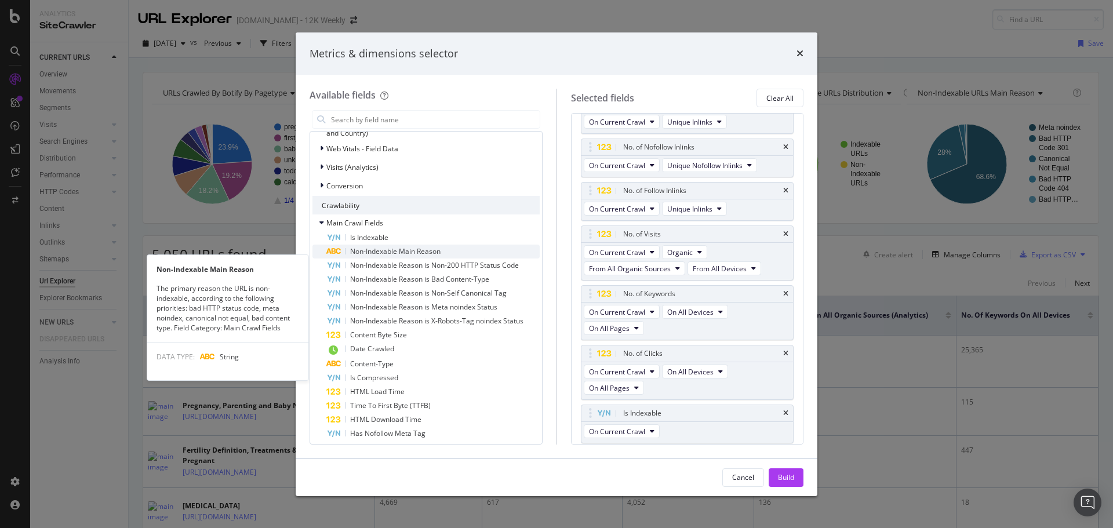
click at [394, 256] on span "Non-Indexable Main Reason" at bounding box center [395, 251] width 90 height 10
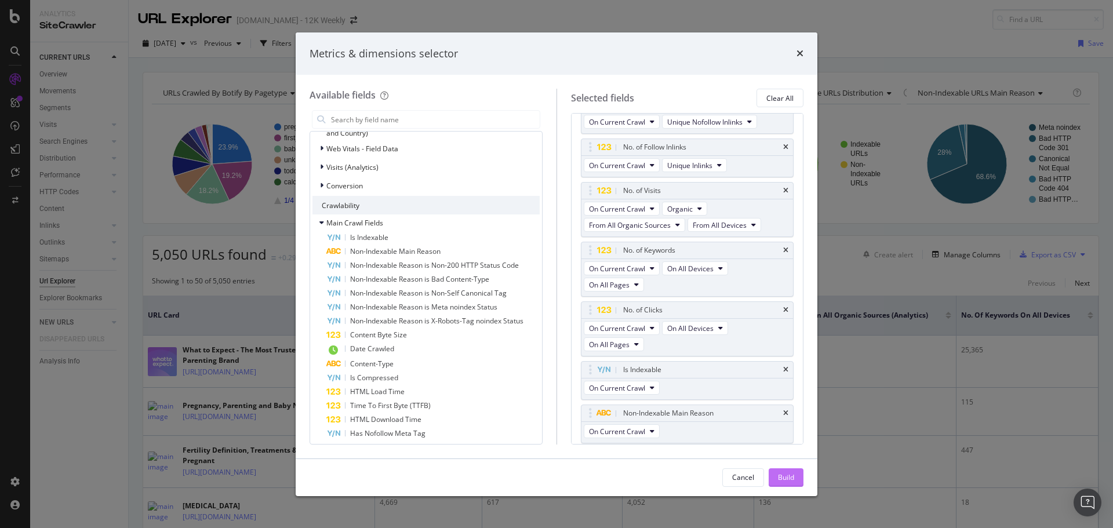
click at [789, 475] on div "Build" at bounding box center [786, 478] width 16 height 10
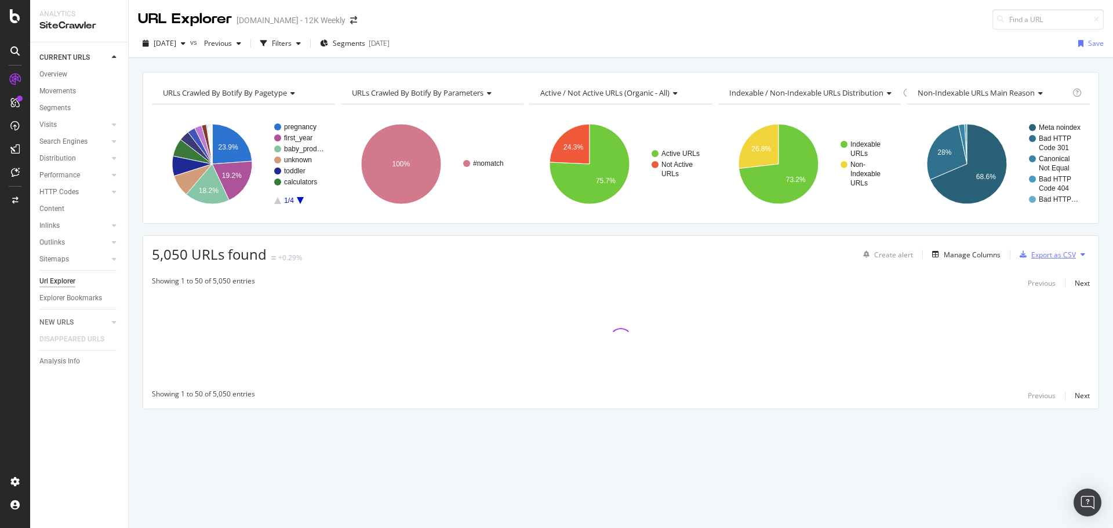
click at [1045, 257] on div "Export as CSV" at bounding box center [1054, 255] width 45 height 10
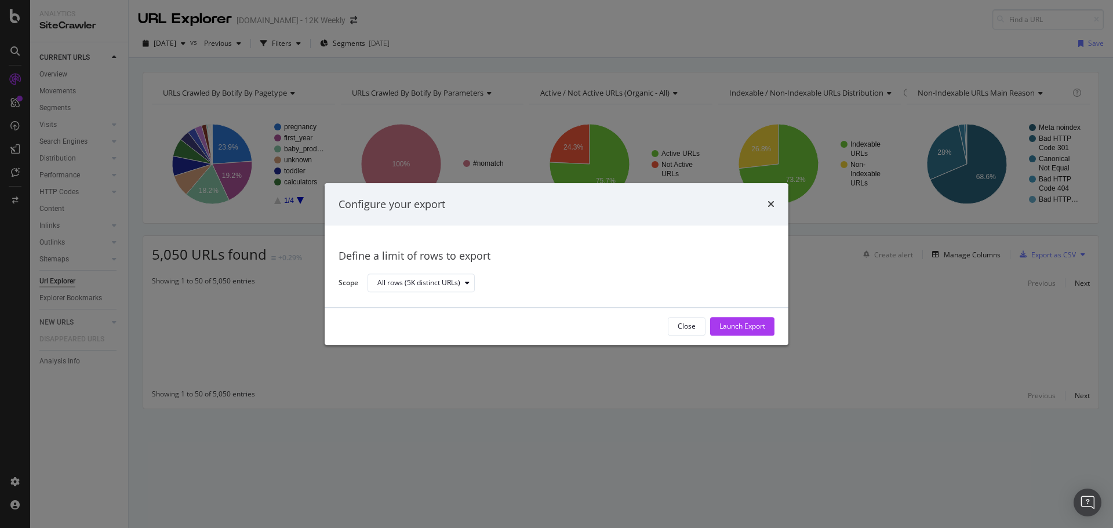
click at [720, 324] on div "Launch Export" at bounding box center [743, 327] width 46 height 10
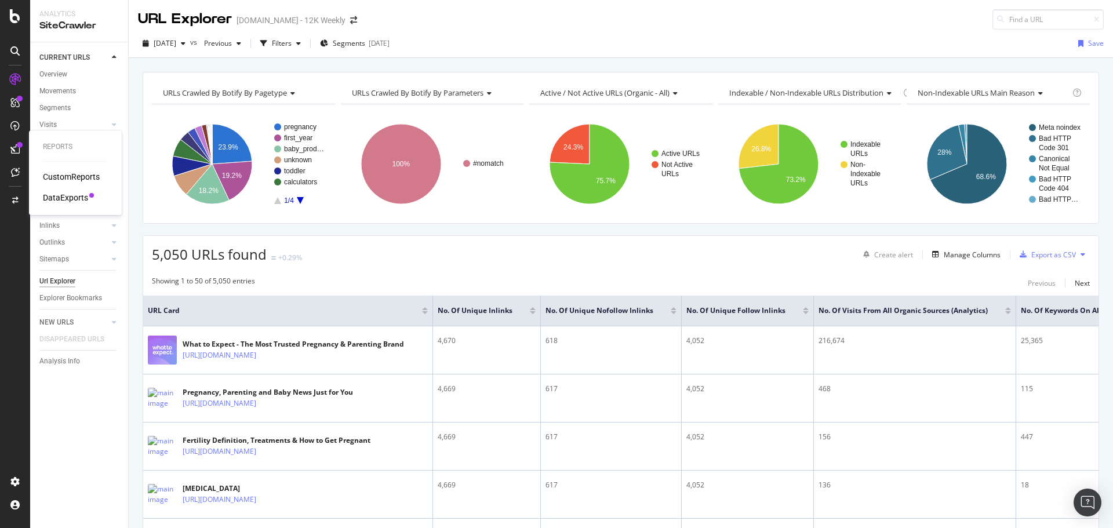
click at [70, 197] on div "DataExports" at bounding box center [65, 198] width 45 height 12
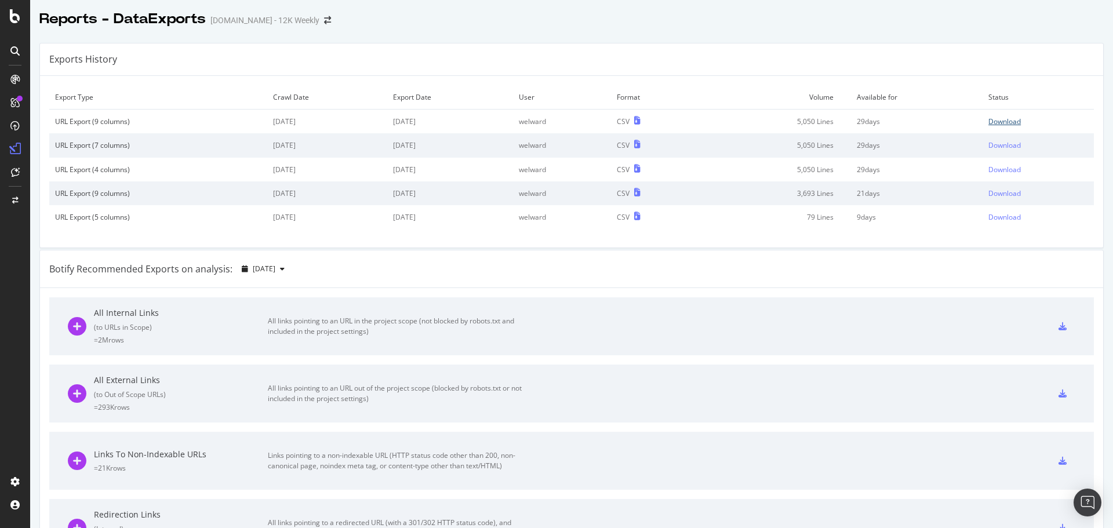
click at [989, 119] on div "Download" at bounding box center [1005, 122] width 32 height 10
